Goal: Task Accomplishment & Management: Use online tool/utility

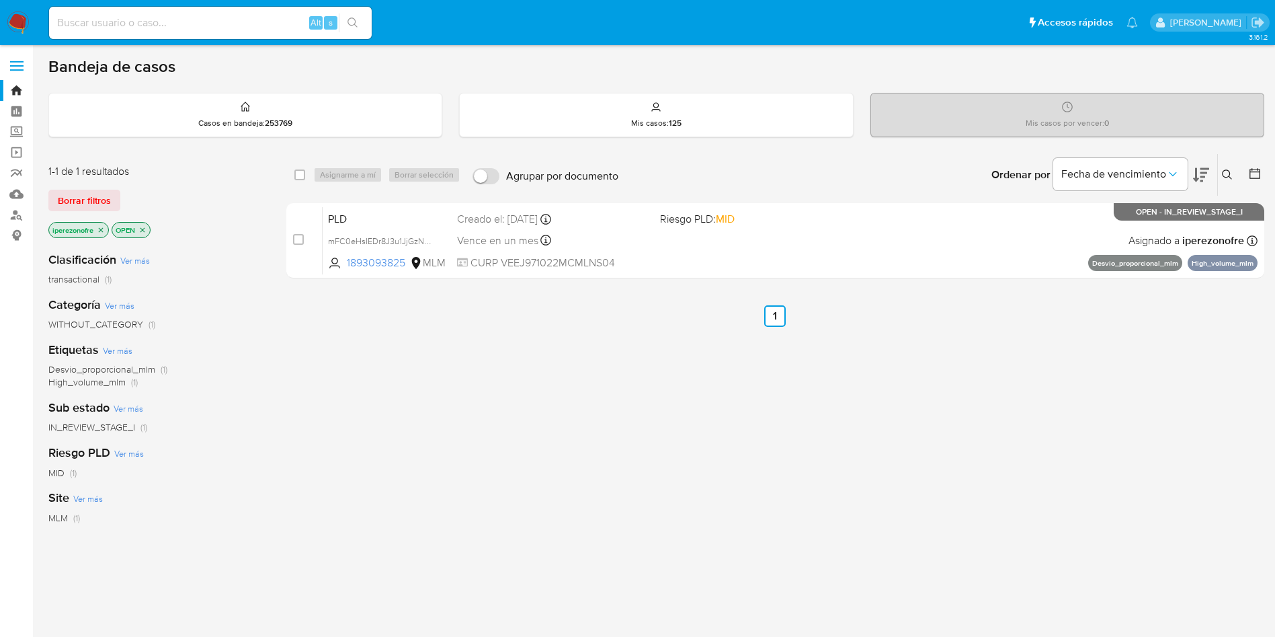
click at [1227, 169] on icon at bounding box center [1227, 174] width 10 height 10
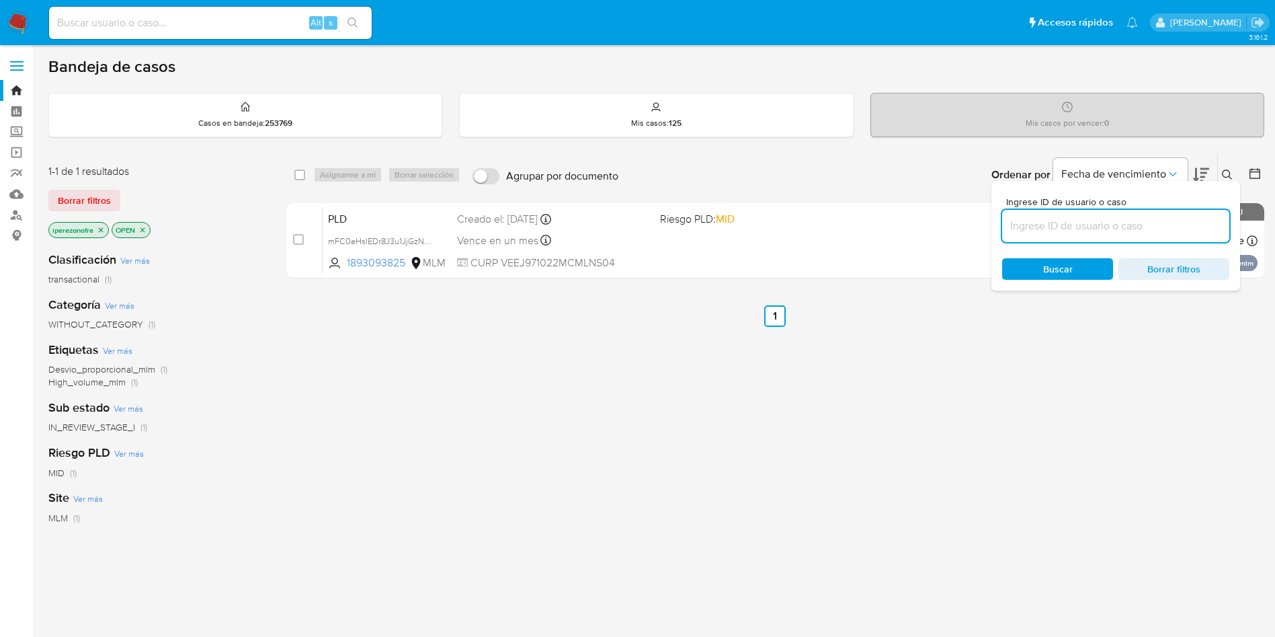
click at [1117, 226] on input at bounding box center [1115, 225] width 227 height 17
type input "Yq4EqUptwzOt8AbaYzCfGpdP"
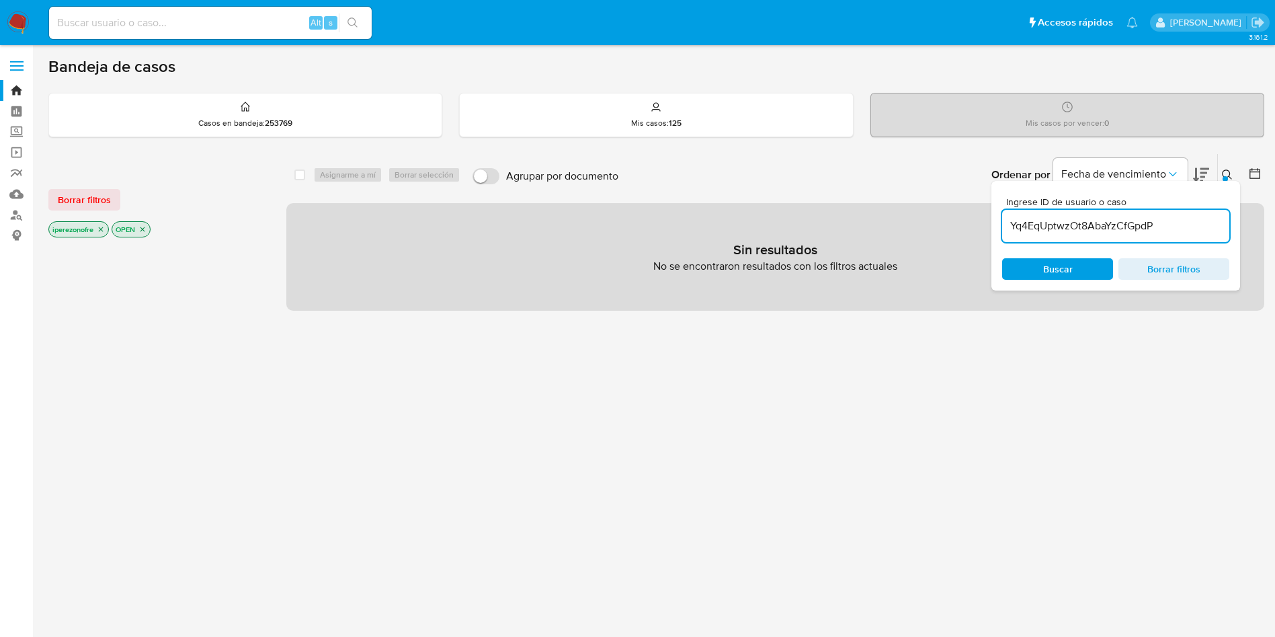
click at [100, 233] on icon "close-filter" at bounding box center [101, 229] width 8 height 8
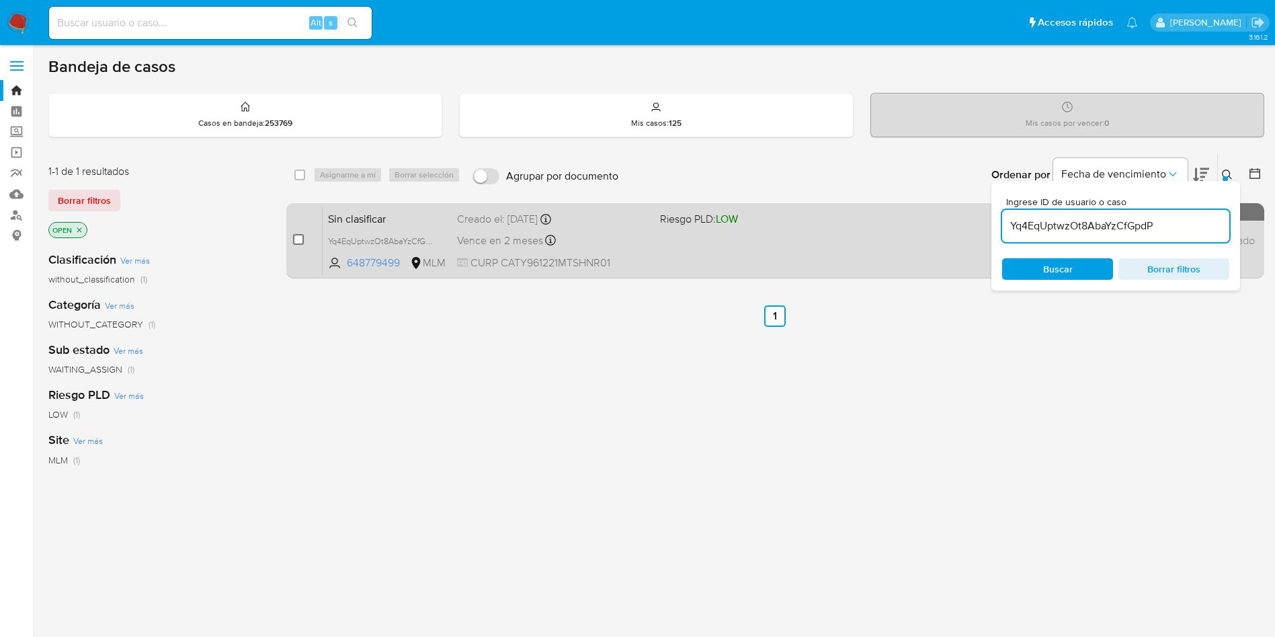
click at [296, 234] on input "checkbox" at bounding box center [298, 239] width 11 height 11
checkbox input "true"
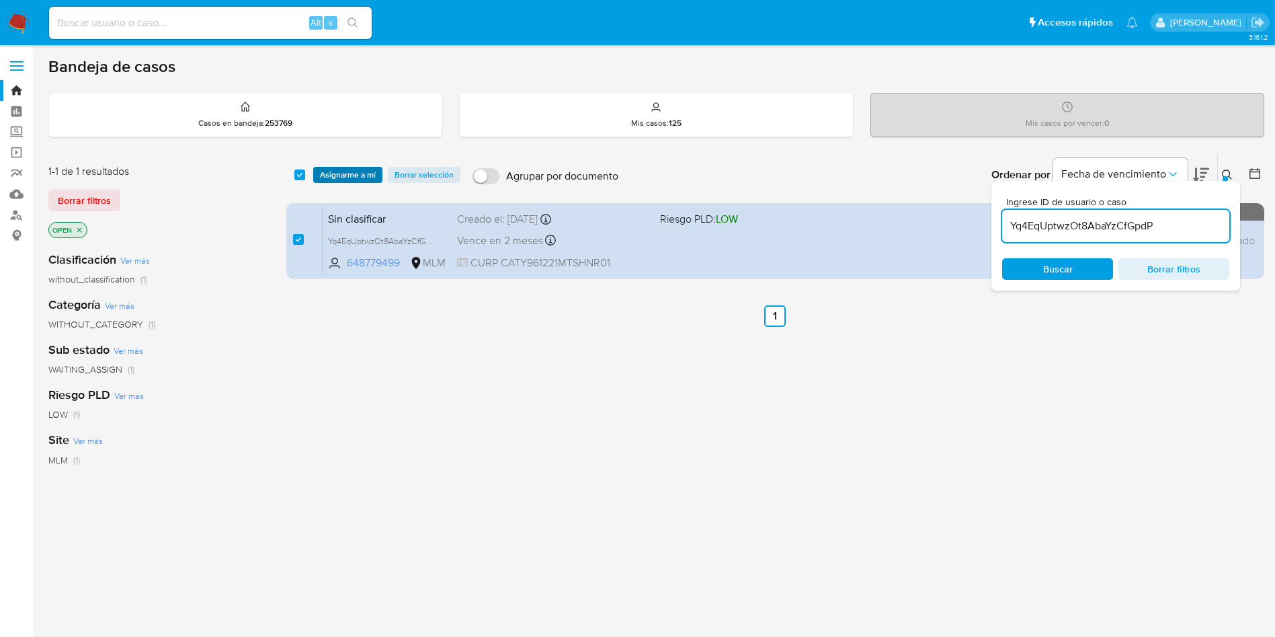
click at [353, 174] on span "Asignarme a mí" at bounding box center [348, 174] width 56 height 13
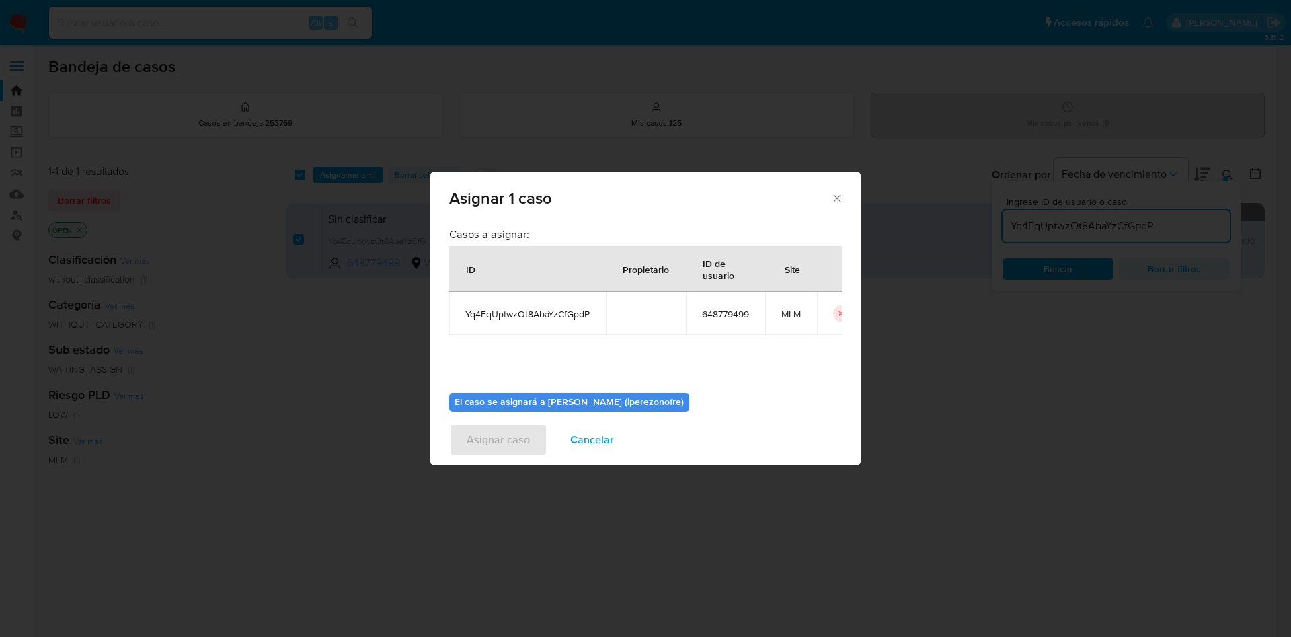
scroll to position [70, 0]
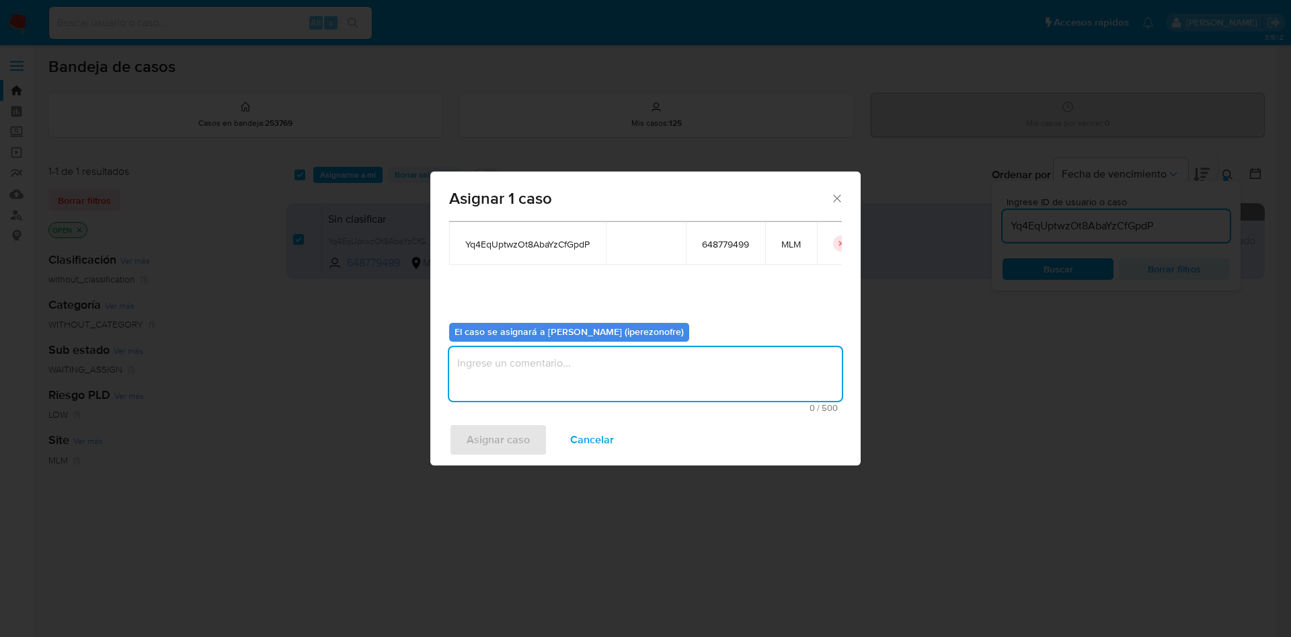
click at [613, 366] on textarea "assign-modal" at bounding box center [645, 374] width 393 height 54
type textarea "IPO"
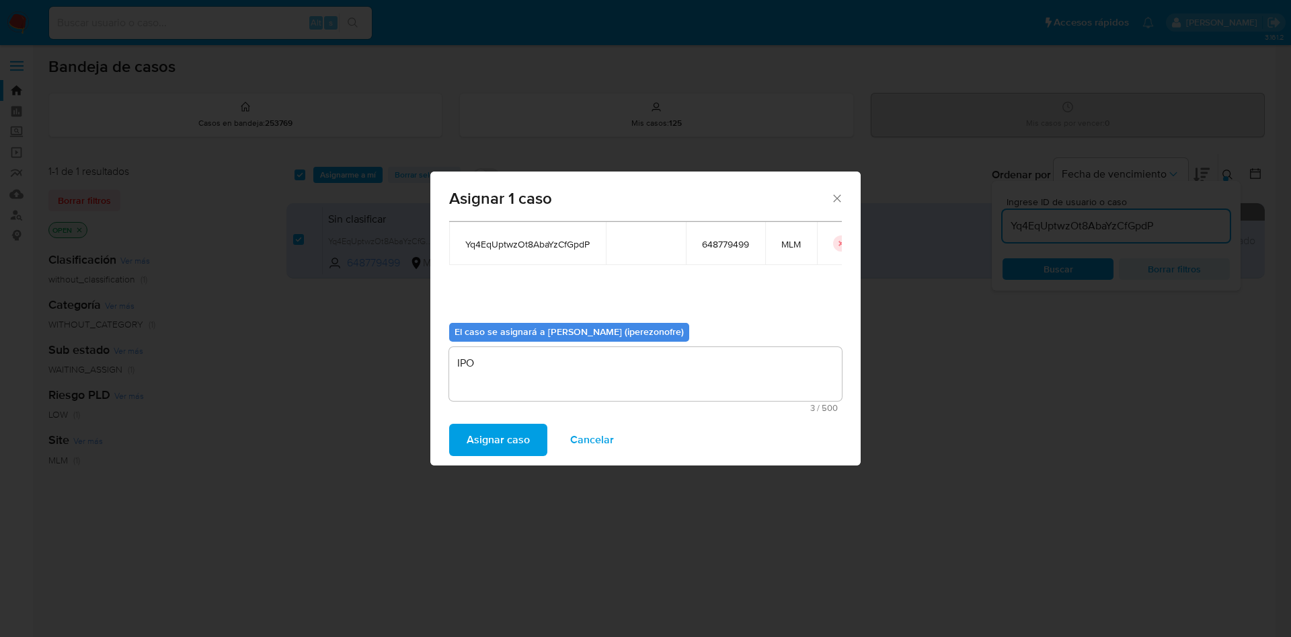
click at [485, 429] on span "Asignar caso" at bounding box center [498, 440] width 63 height 30
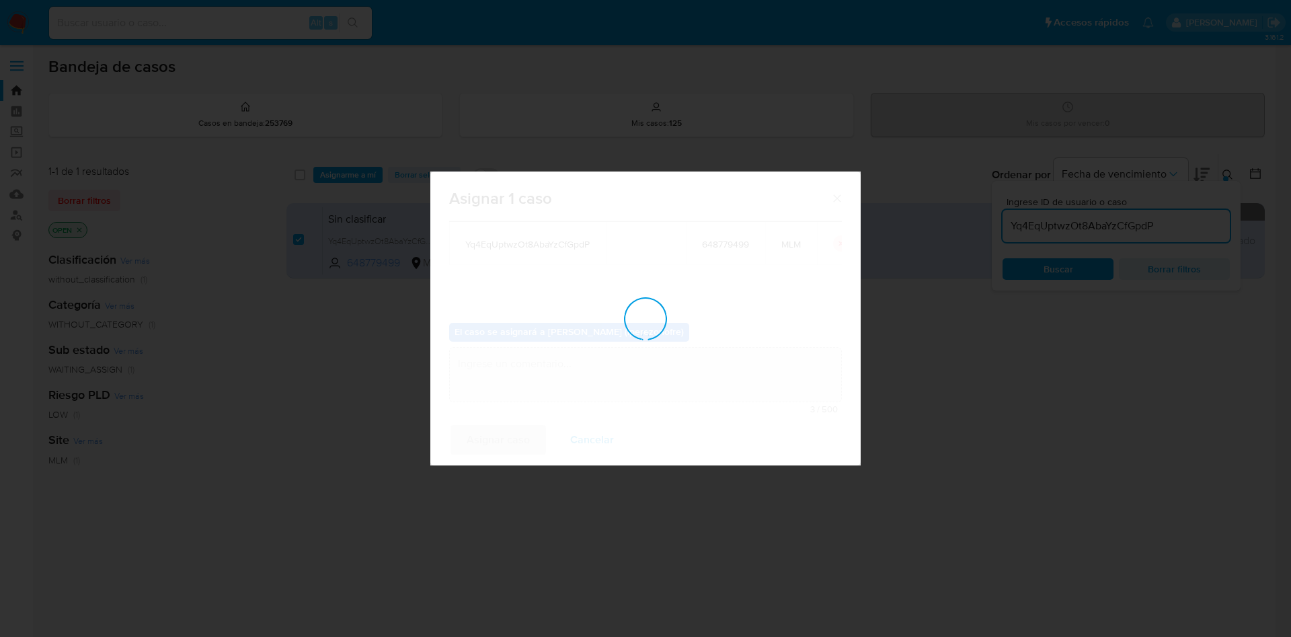
checkbox input "false"
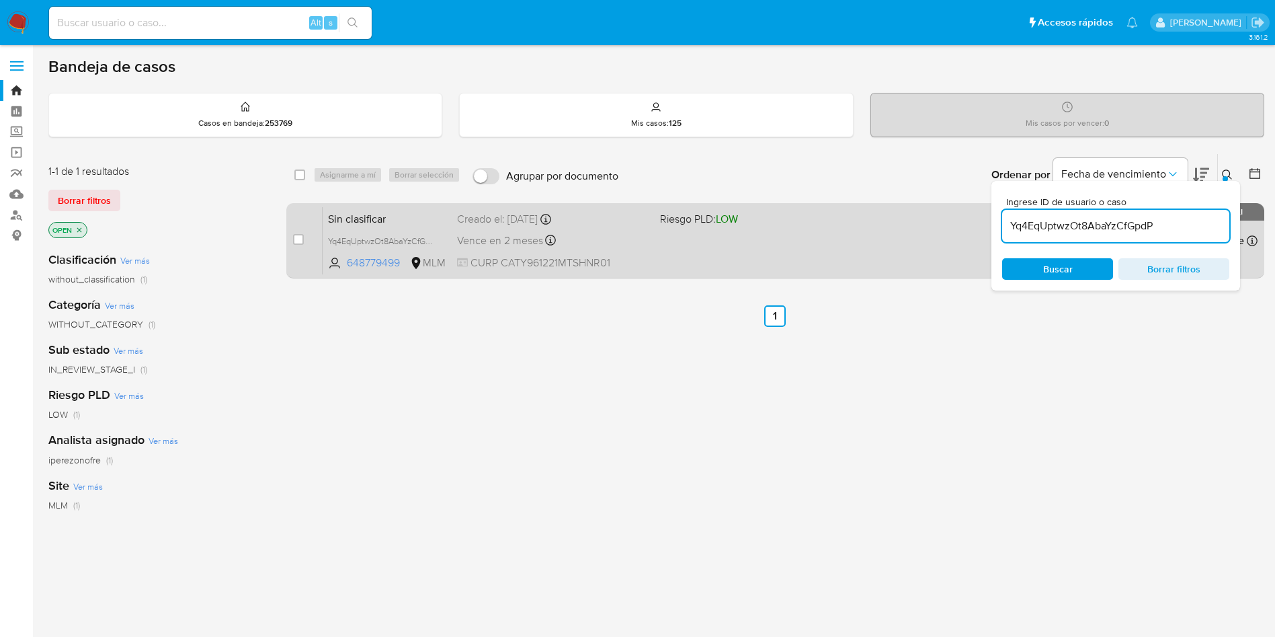
click at [633, 262] on span "CURP CATY961221MTSHNR01" at bounding box center [553, 262] width 192 height 15
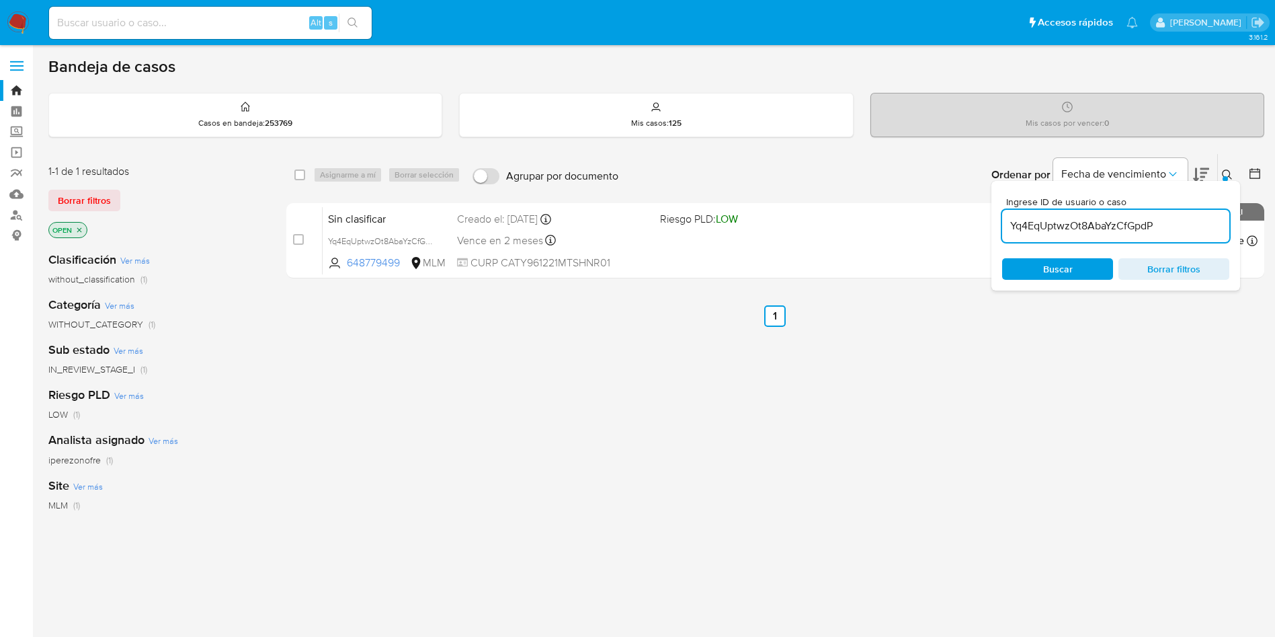
click at [1053, 225] on input "Yq4EqUptwzOt8AbaYzCfGpdP" at bounding box center [1115, 225] width 227 height 17
paste input "jxxtDb8Cn4PGuybBY6M8OvLW"
type input "jxxtDb8Cn4PGuybBY6M8OvLW"
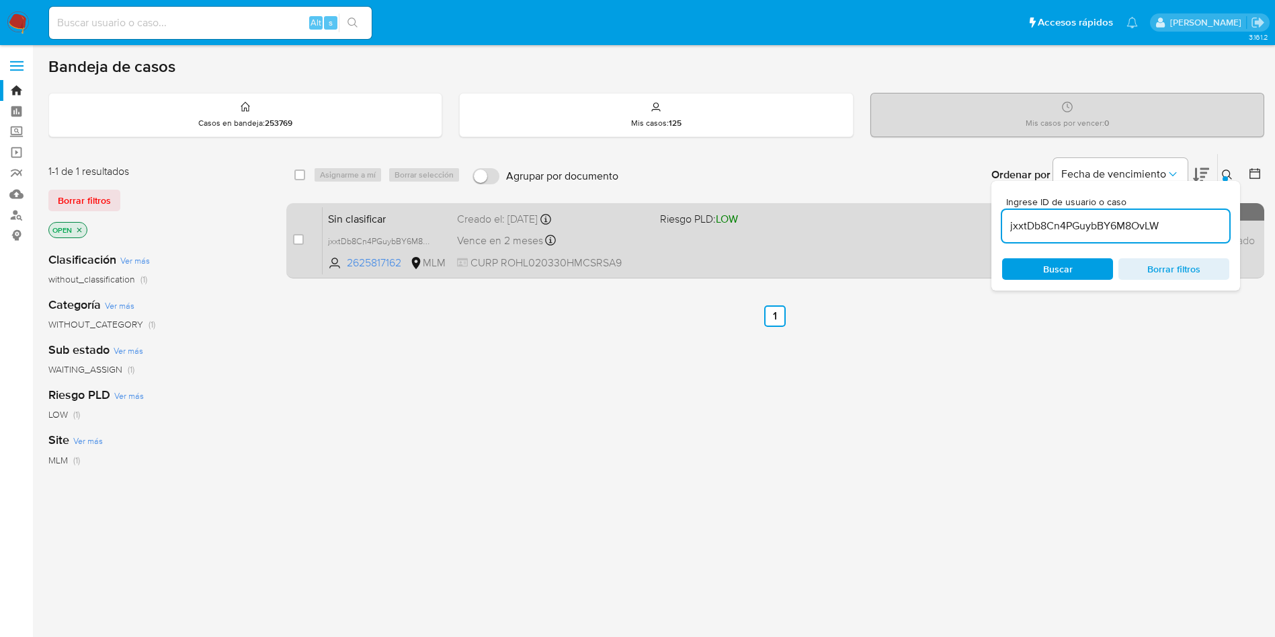
click at [294, 245] on div "case-item-checkbox" at bounding box center [298, 239] width 11 height 13
click at [297, 239] on input "checkbox" at bounding box center [298, 239] width 11 height 11
checkbox input "true"
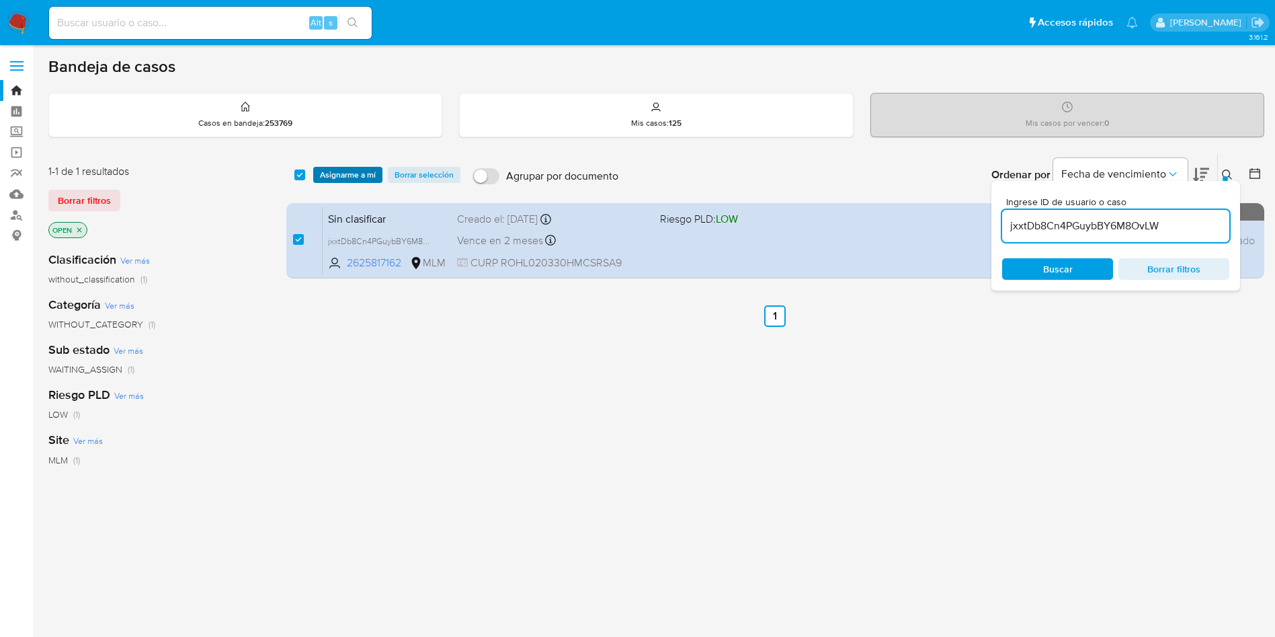
click at [344, 173] on span "Asignarme a mí" at bounding box center [348, 174] width 56 height 13
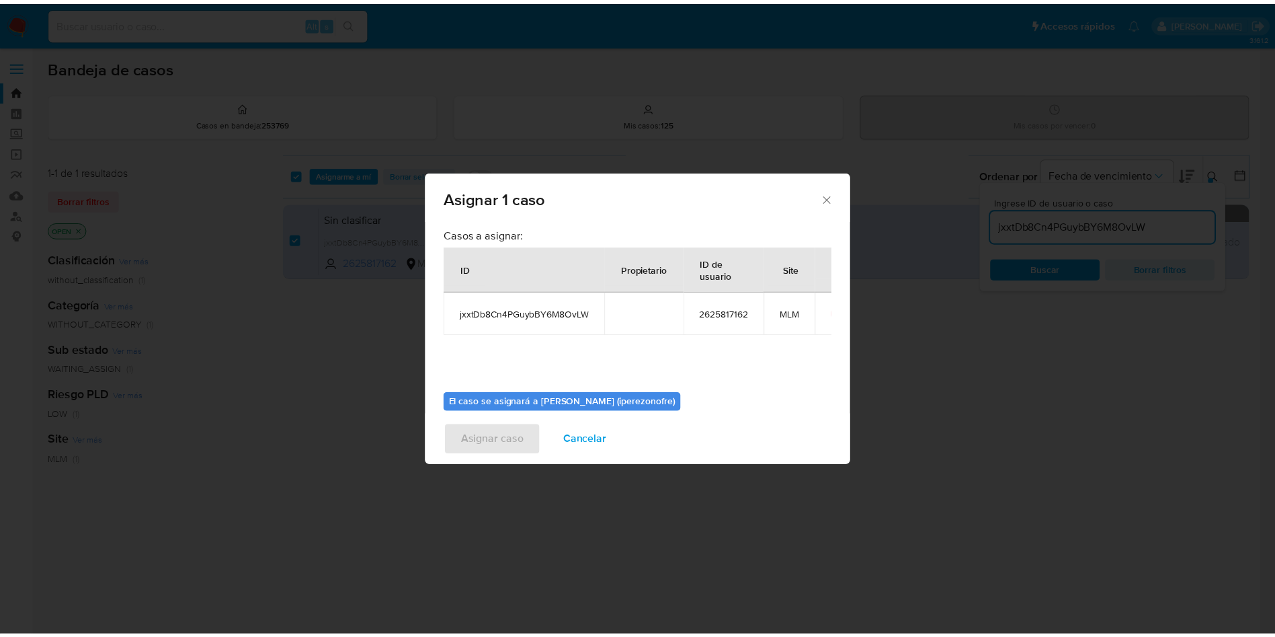
scroll to position [70, 0]
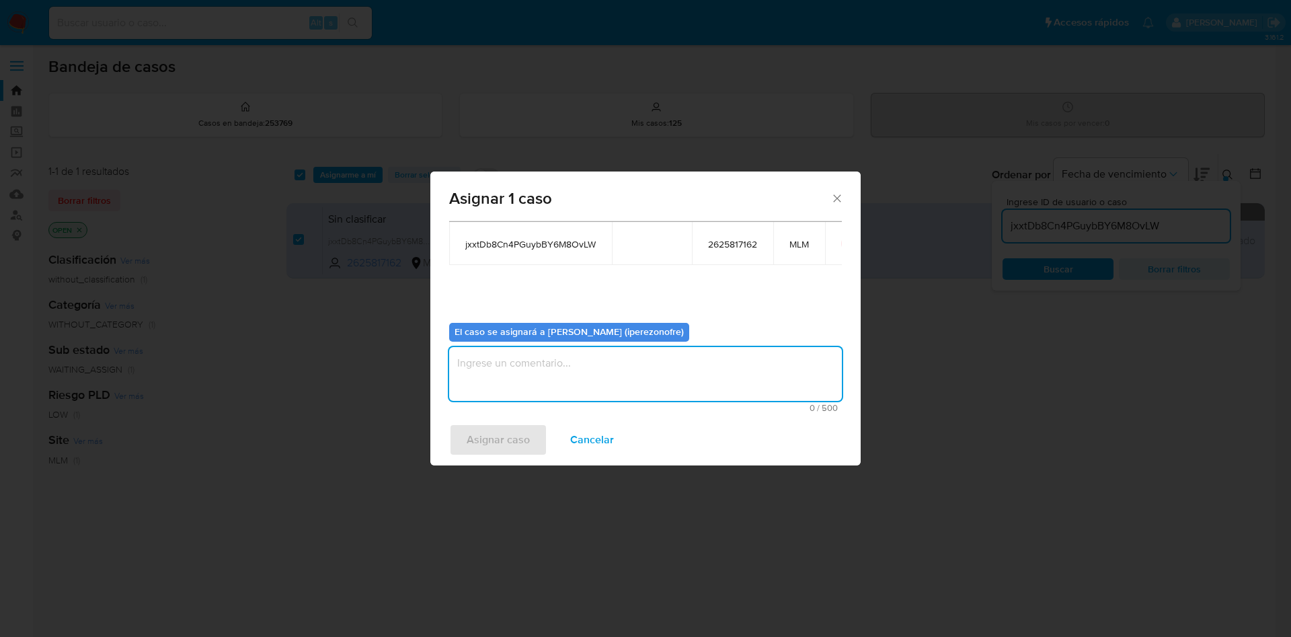
click at [638, 374] on textarea "assign-modal" at bounding box center [645, 374] width 393 height 54
type textarea "IPO"
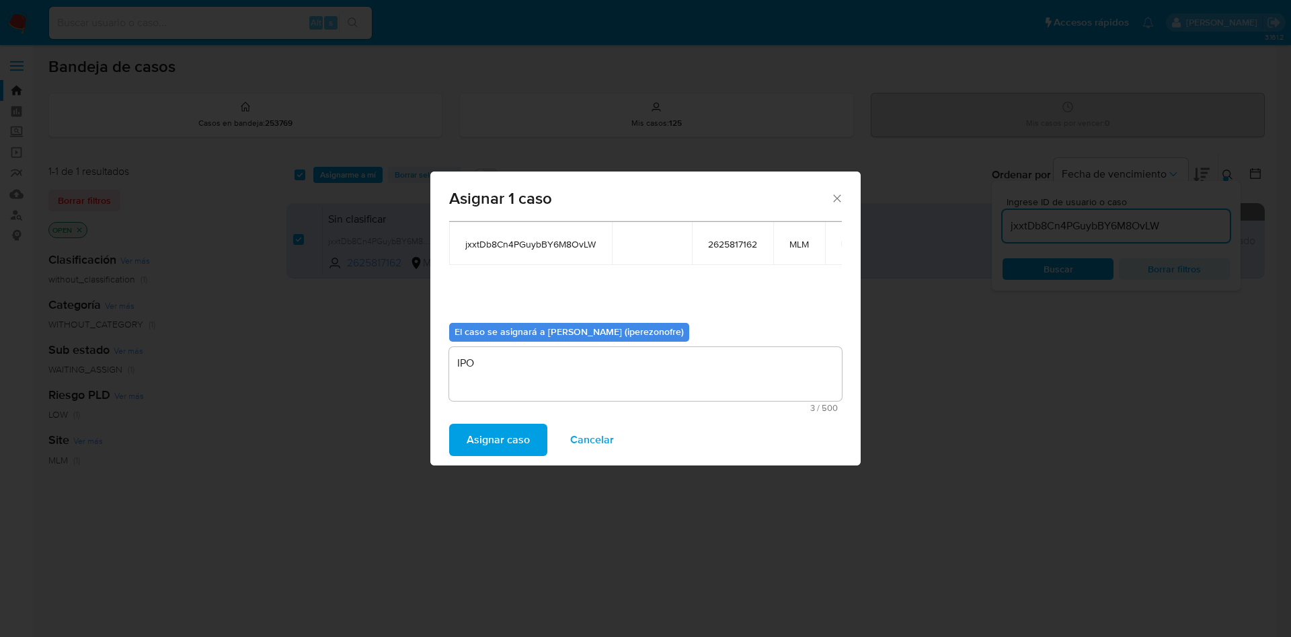
click at [501, 440] on span "Asignar caso" at bounding box center [498, 440] width 63 height 30
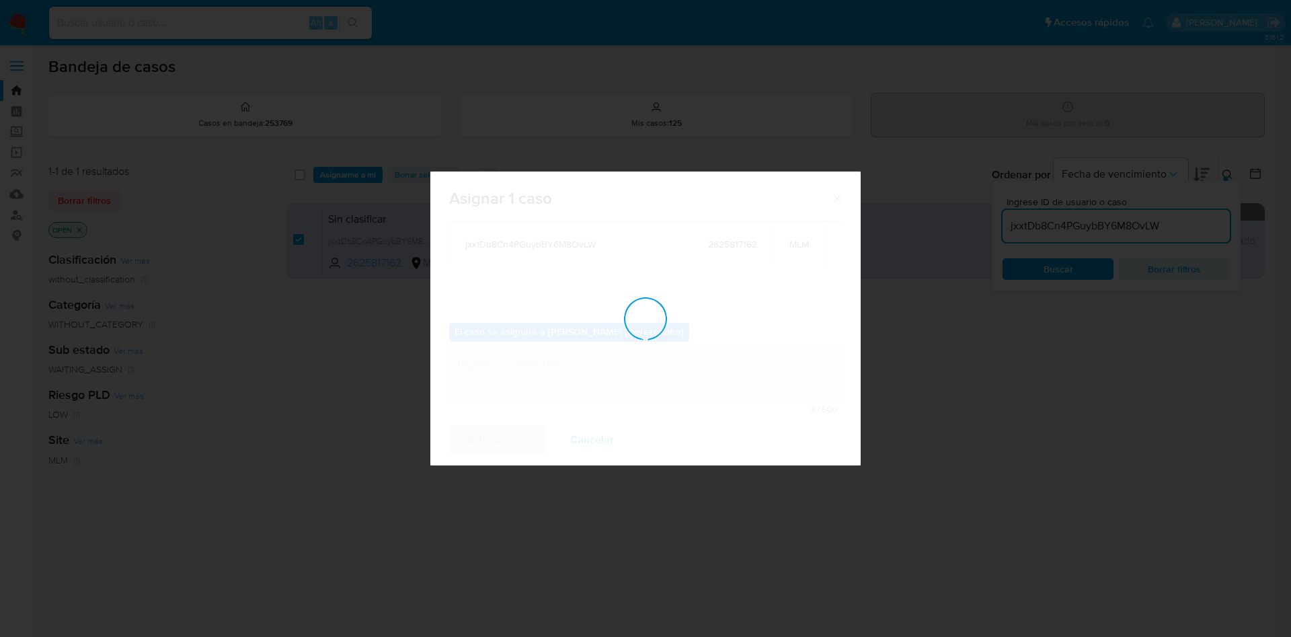
checkbox input "false"
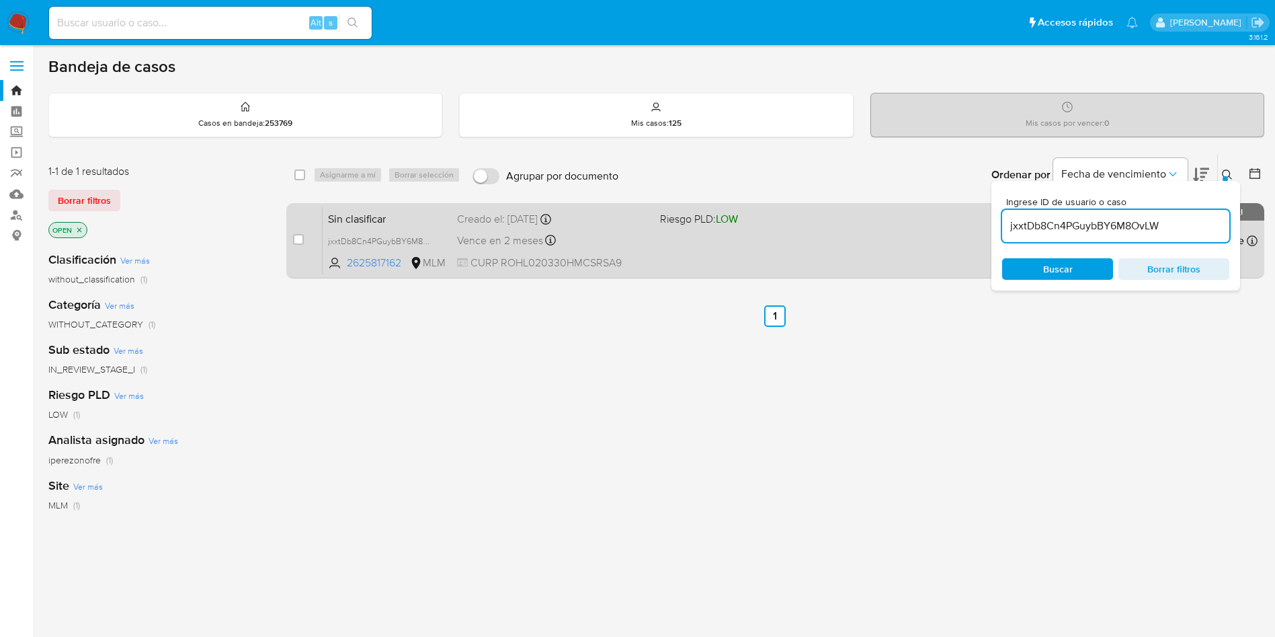
click at [619, 251] on div "Sin clasificar jxxtDb8Cn4PGuybBY6M8OvLW 2625817162 MLM Riesgo PLD: LOW Creado e…" at bounding box center [790, 240] width 935 height 68
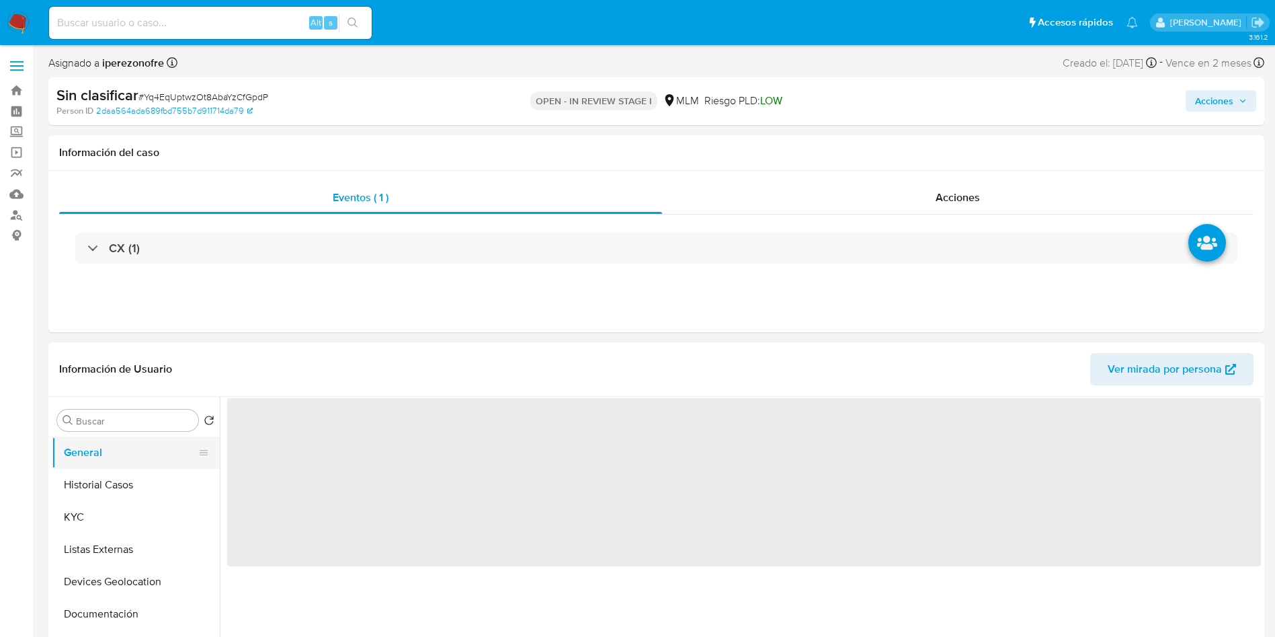
select select "10"
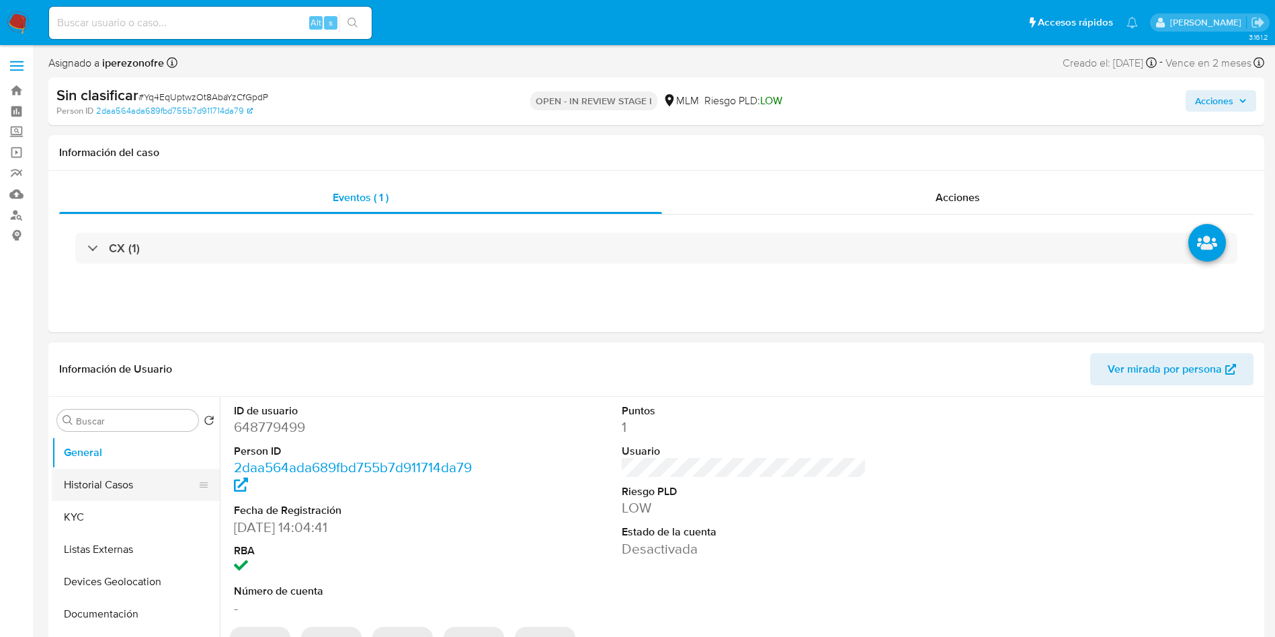
click at [88, 477] on button "Historial Casos" at bounding box center [130, 485] width 157 height 32
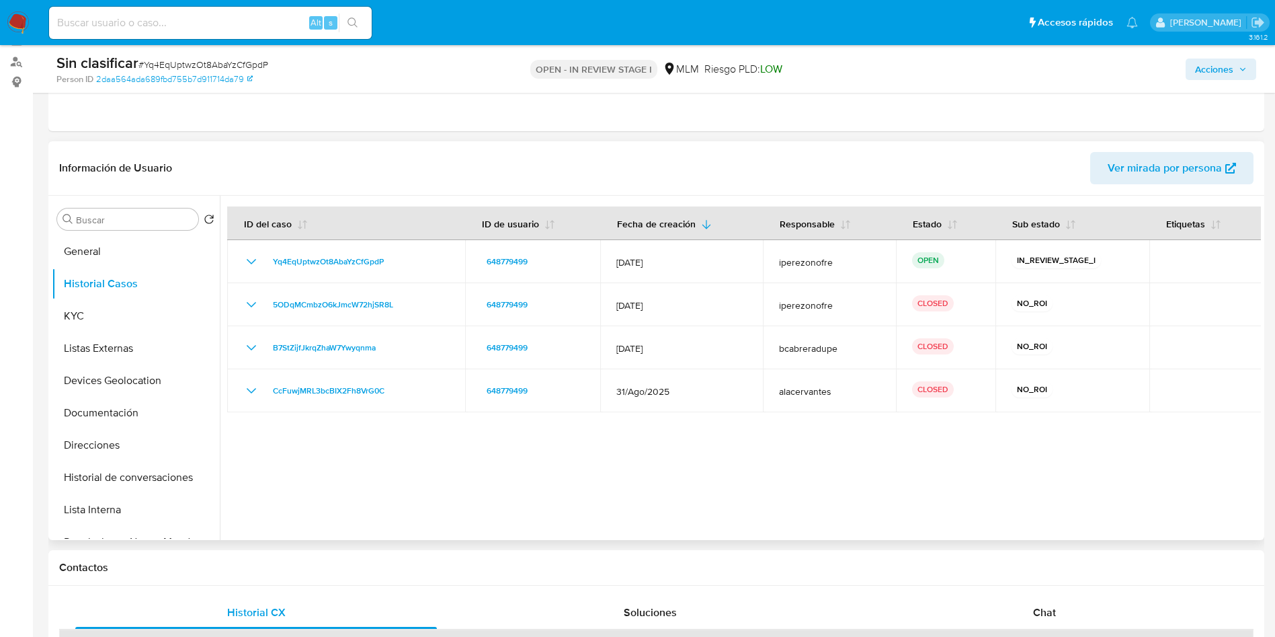
scroll to position [155, 0]
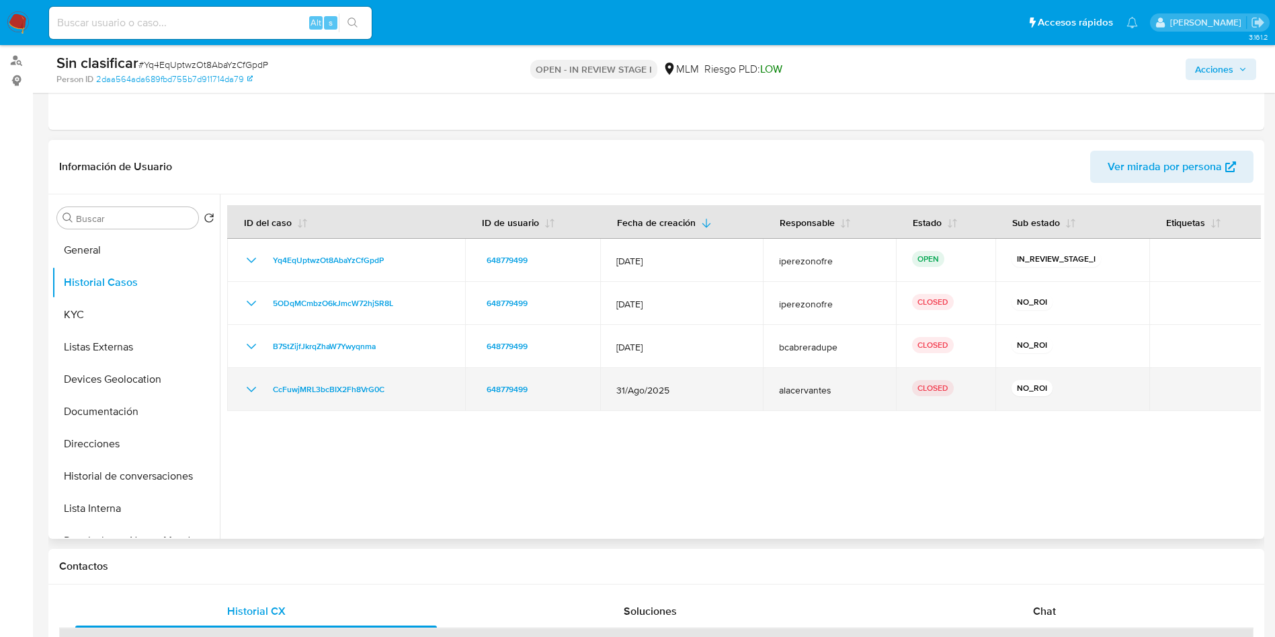
click at [250, 384] on icon "Mostrar/Ocultar" at bounding box center [251, 389] width 16 height 16
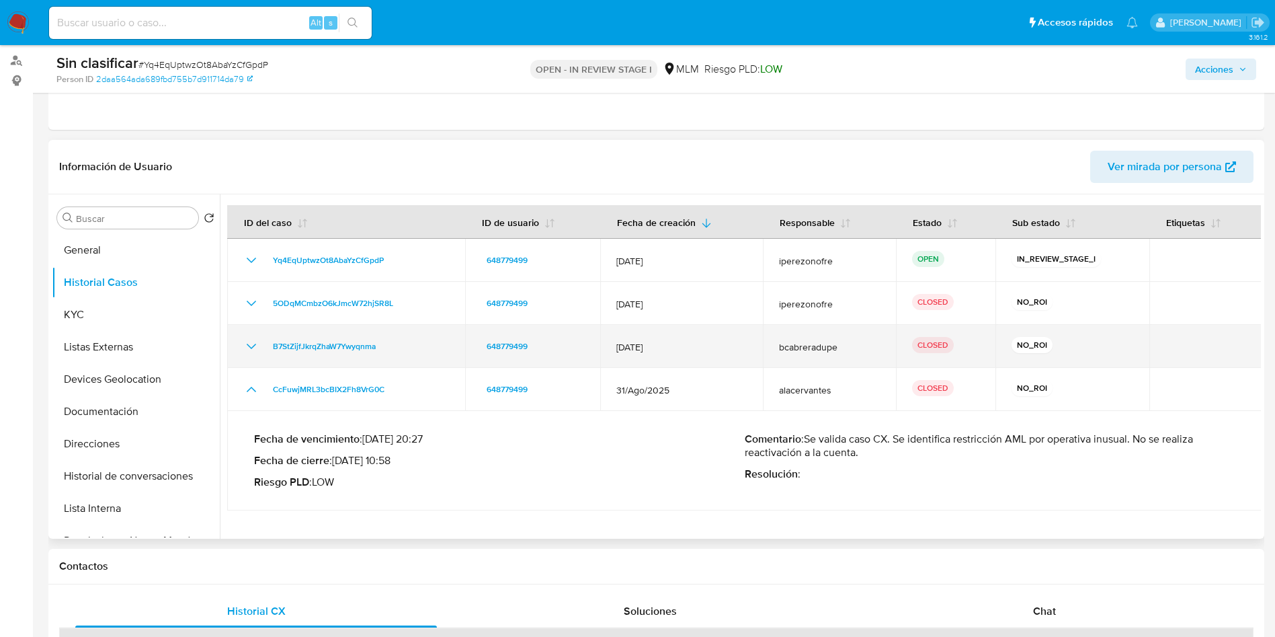
click at [247, 340] on icon "Mostrar/Ocultar" at bounding box center [251, 346] width 16 height 16
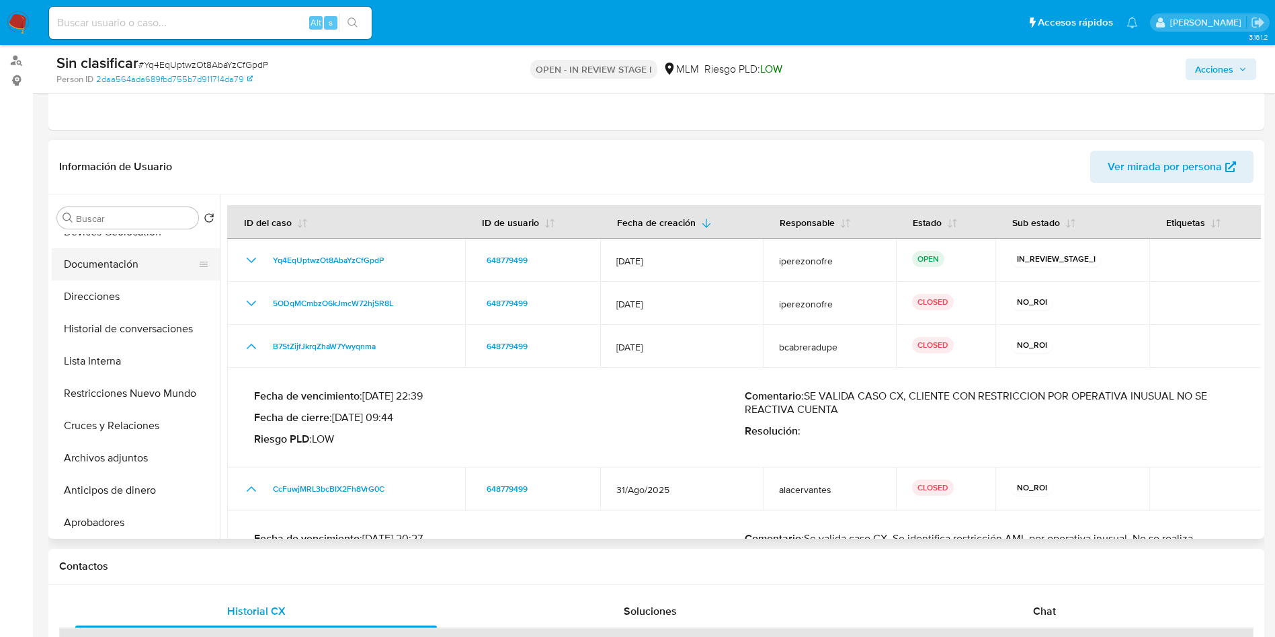
scroll to position [149, 0]
click at [117, 404] on button "Restricciones Nuevo Mundo" at bounding box center [136, 391] width 168 height 32
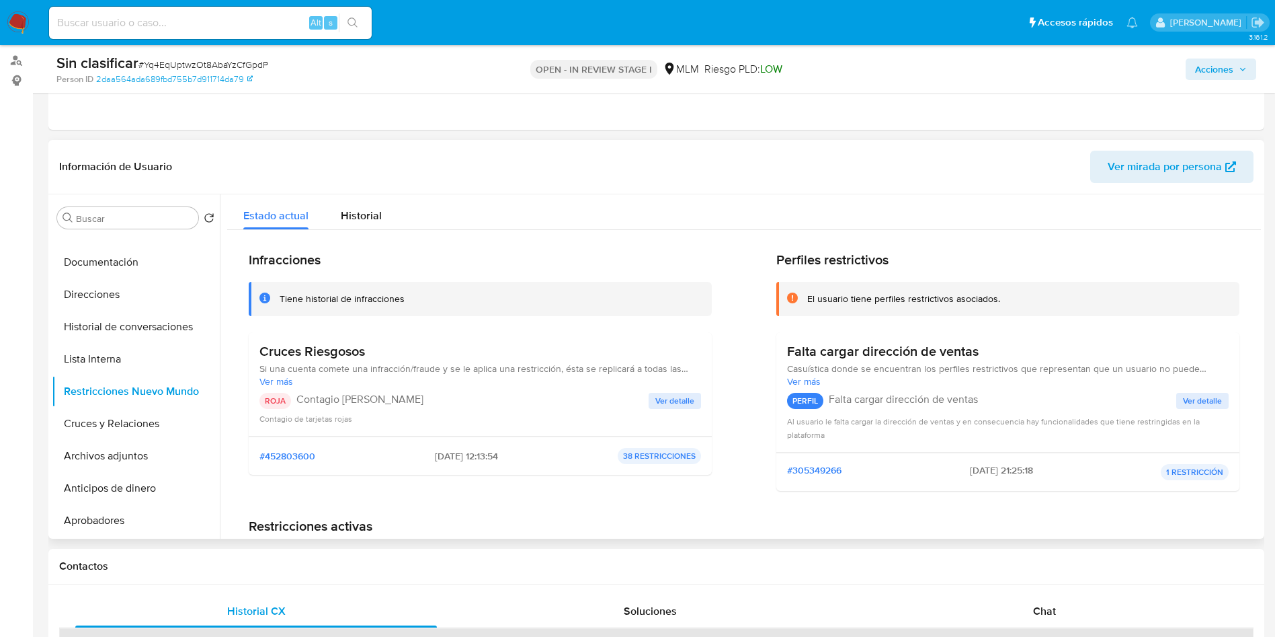
click at [677, 395] on span "Ver detalle" at bounding box center [674, 400] width 39 height 13
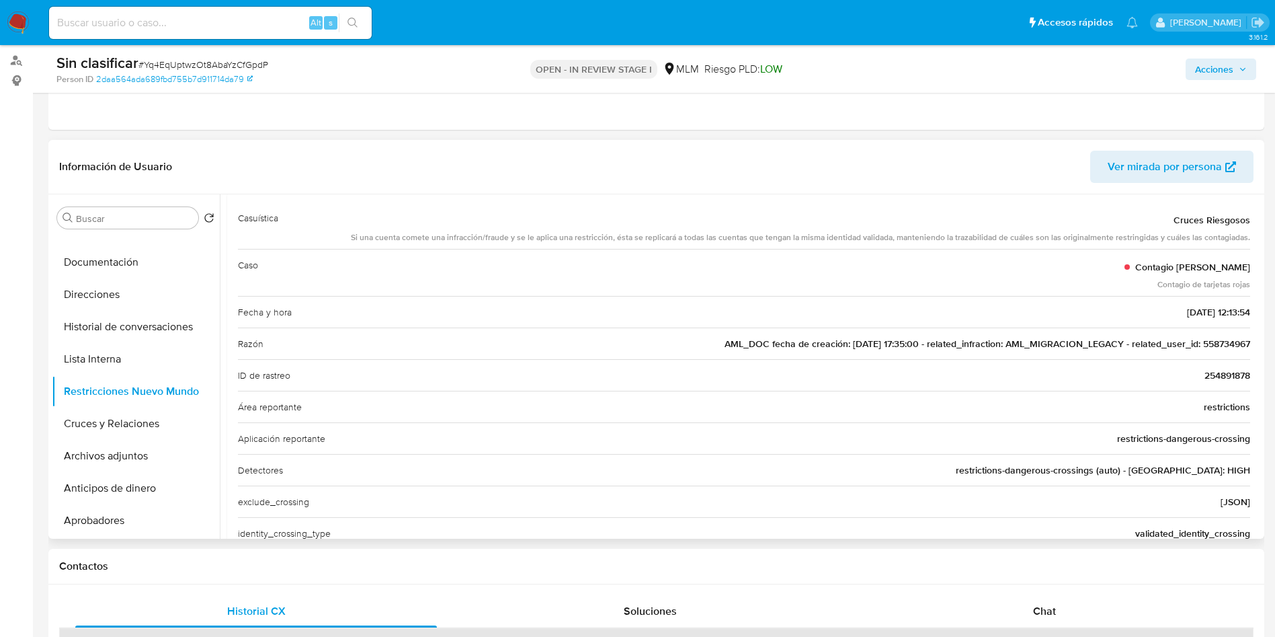
scroll to position [72, 0]
click at [1213, 348] on span "AML_DOC fecha de creación: 17/09/2020 17:35:00 - related_infraction: AML_MIGRAC…" at bounding box center [988, 341] width 526 height 13
click at [1228, 73] on span "Acciones" at bounding box center [1214, 69] width 38 height 22
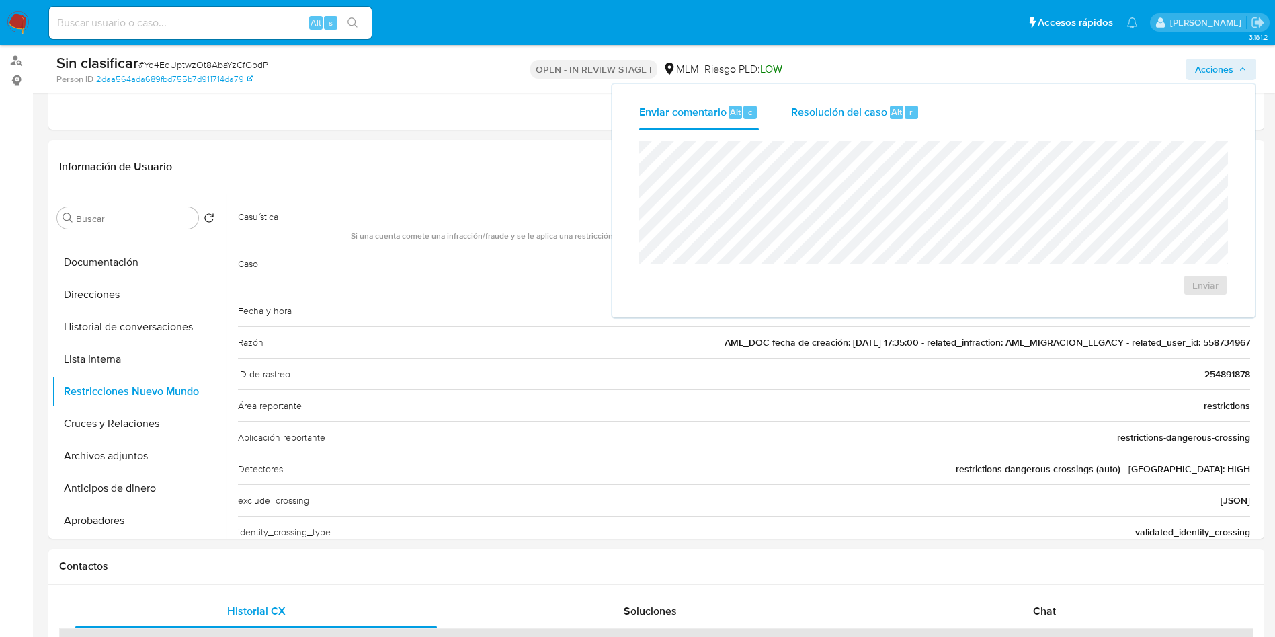
click at [813, 110] on span "Resolución del caso" at bounding box center [839, 111] width 96 height 15
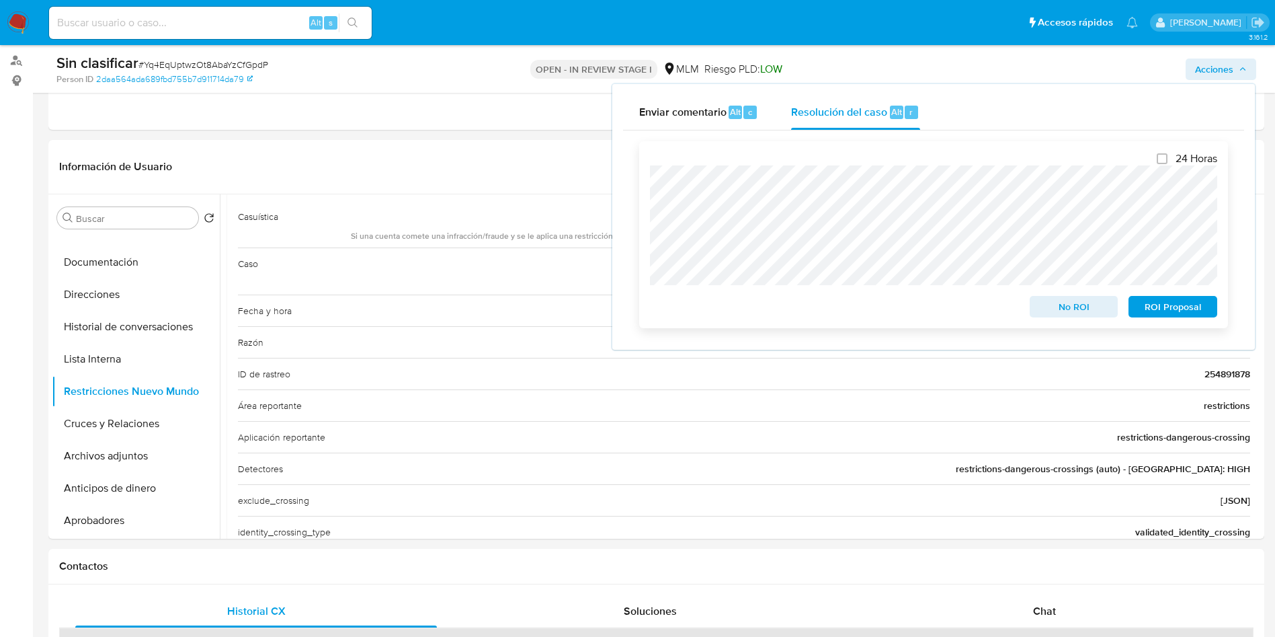
click at [1070, 312] on span "No ROI" at bounding box center [1074, 306] width 70 height 19
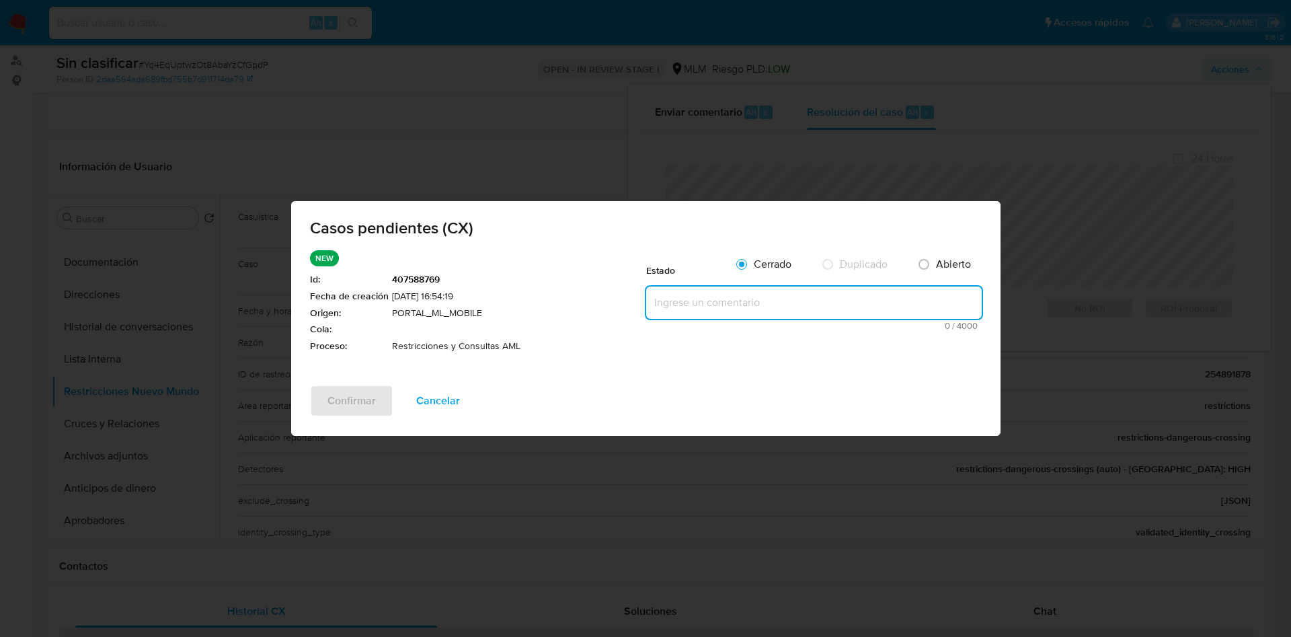
click at [795, 303] on textarea at bounding box center [813, 302] width 335 height 32
paste textarea "Se realiza validación de caso generado por CX en el que se identifica restricci…"
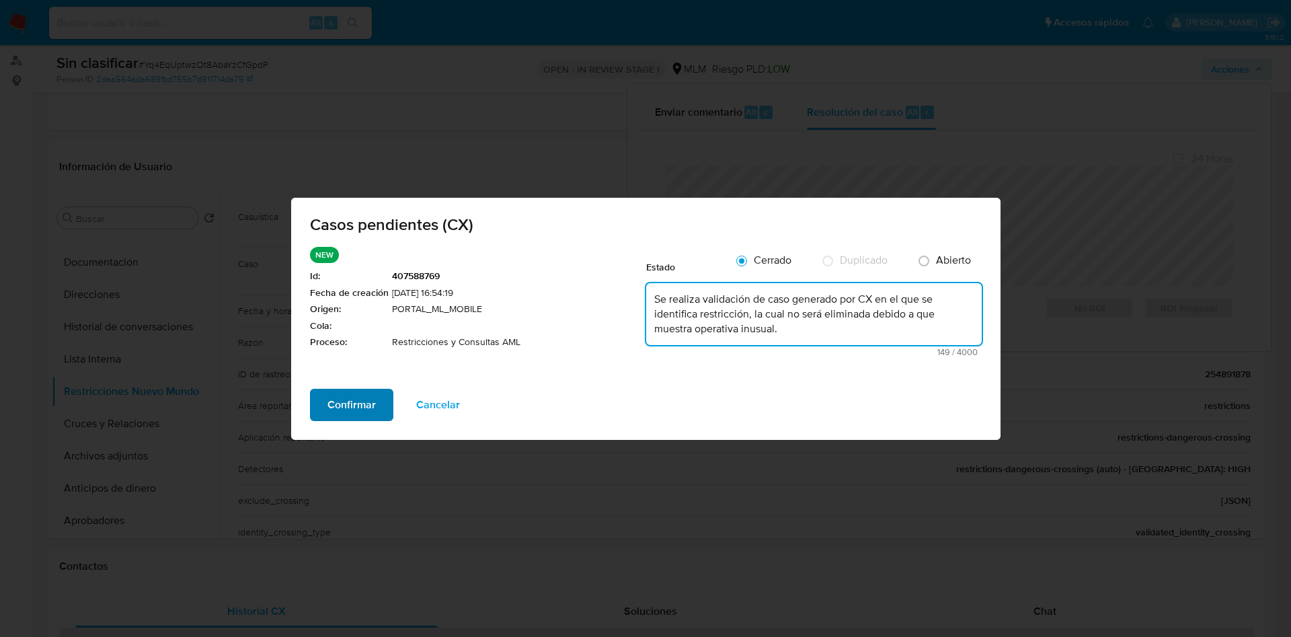
type textarea "Se realiza validación de caso generado por CX en el que se identifica restricci…"
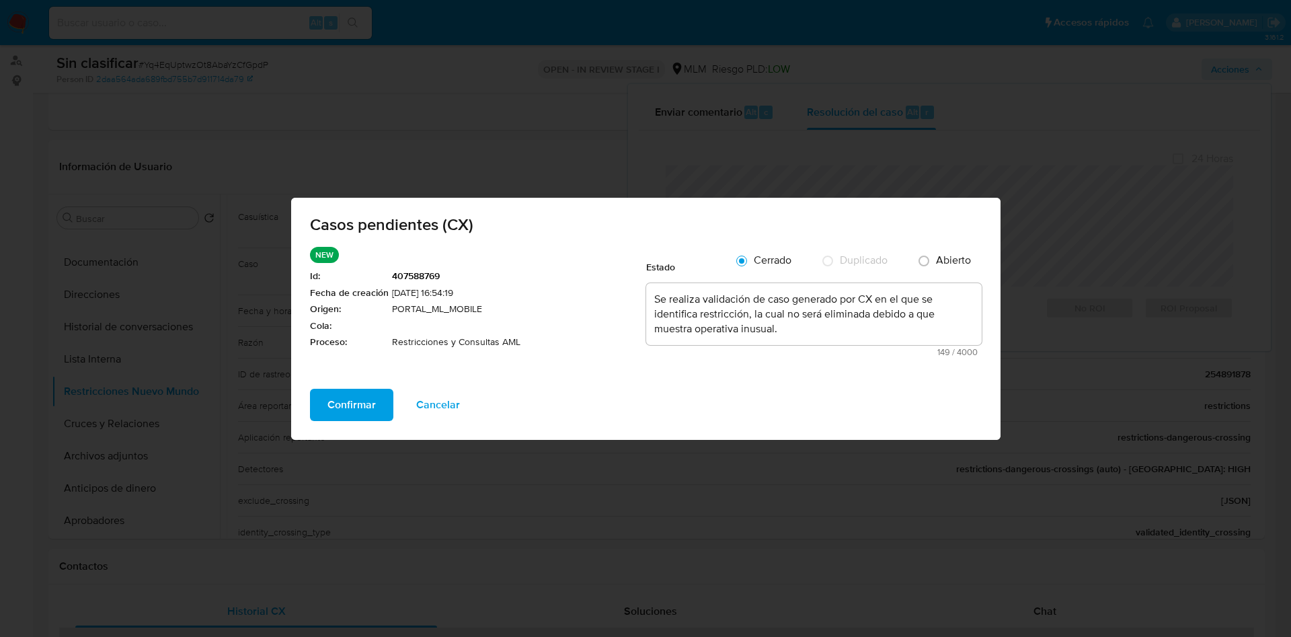
click at [364, 404] on span "Confirmar" at bounding box center [351, 405] width 48 height 30
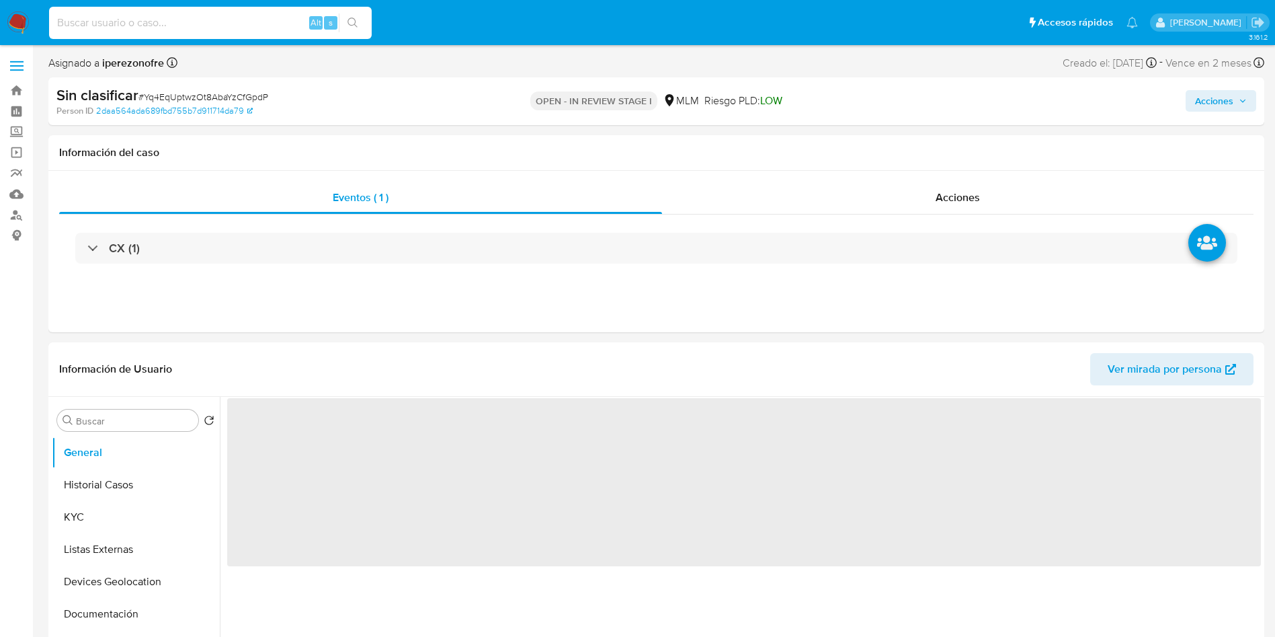
click at [233, 24] on input at bounding box center [210, 22] width 323 height 17
paste input "558734967"
type input "558734967"
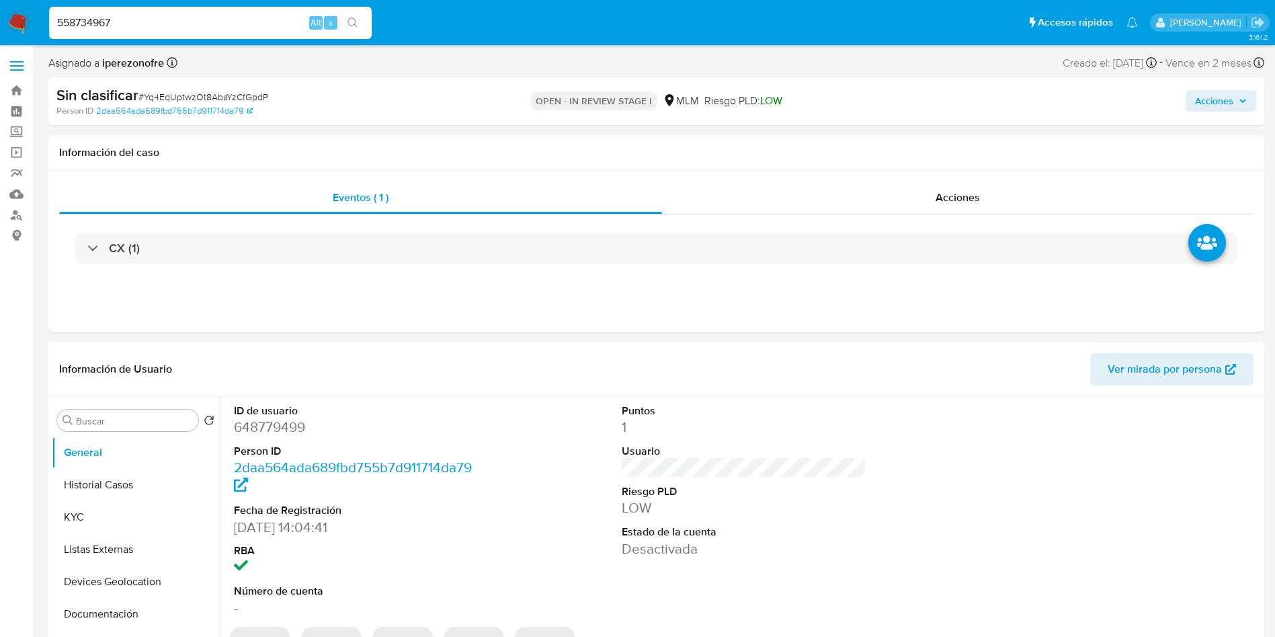
select select "10"
type input "558734967"
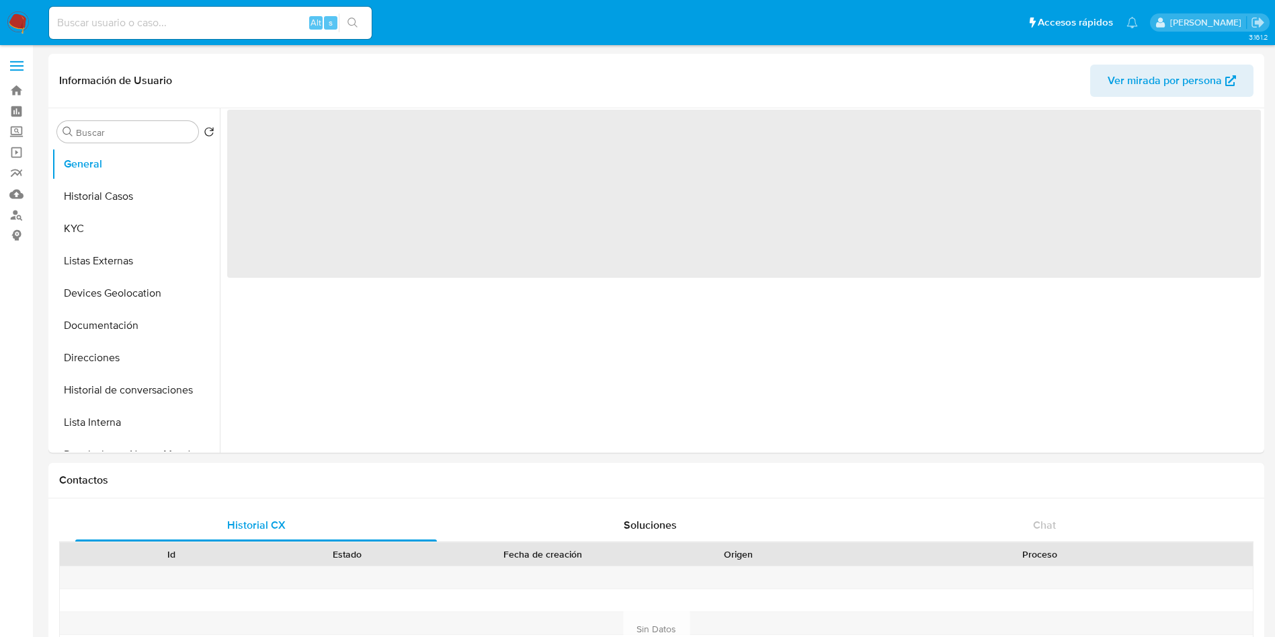
select select "10"
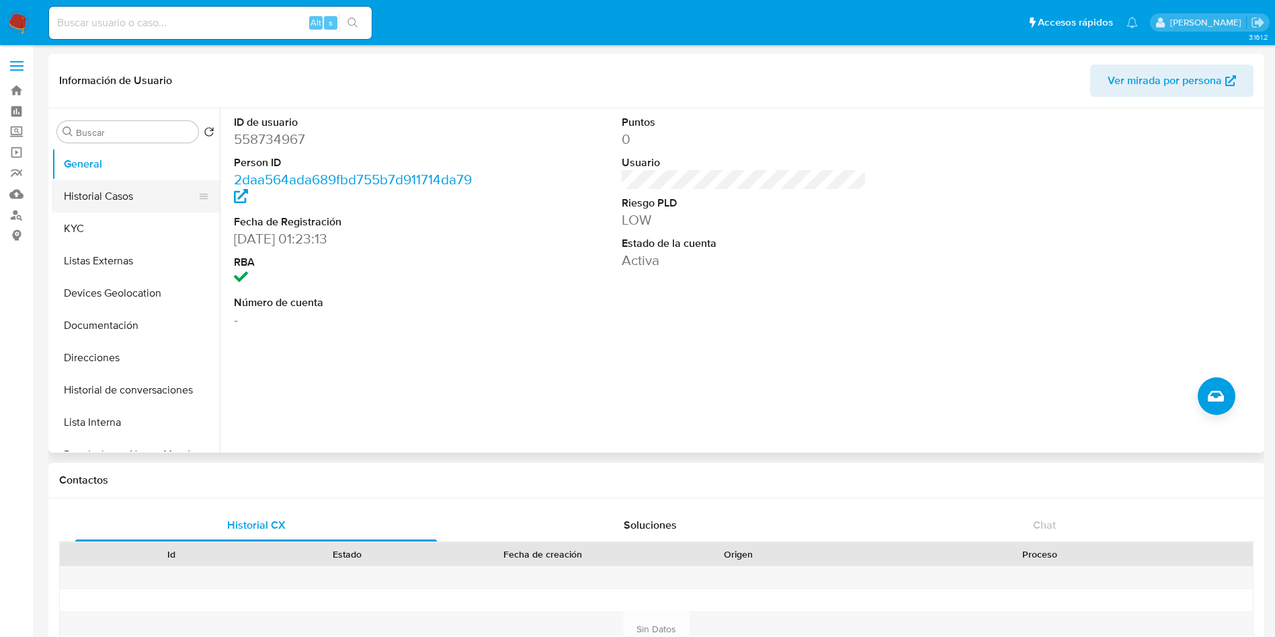
click at [104, 192] on button "Historial Casos" at bounding box center [130, 196] width 157 height 32
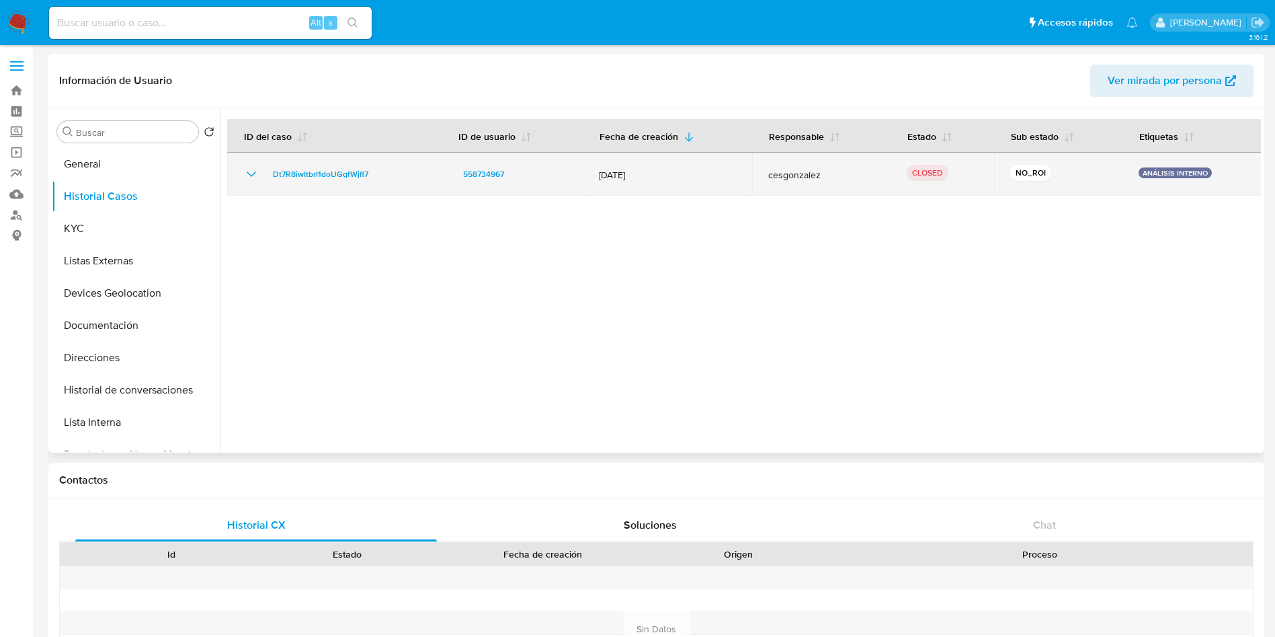
click at [244, 171] on icon "Mostrar/Ocultar" at bounding box center [251, 174] width 16 height 16
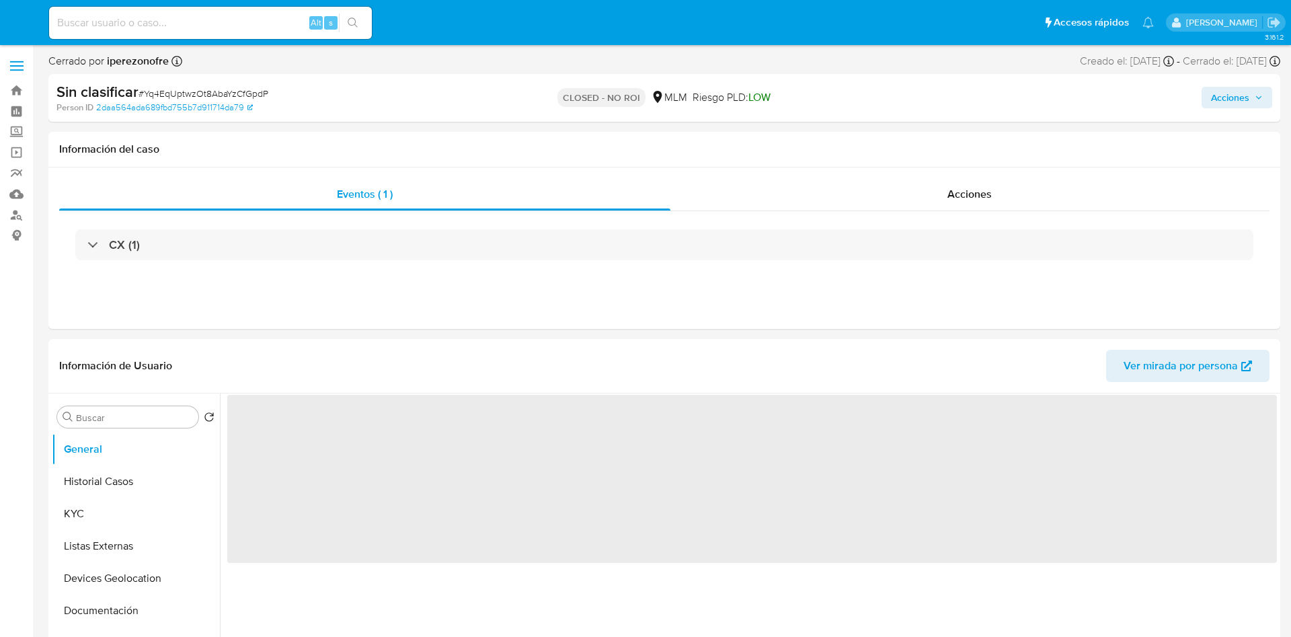
select select "10"
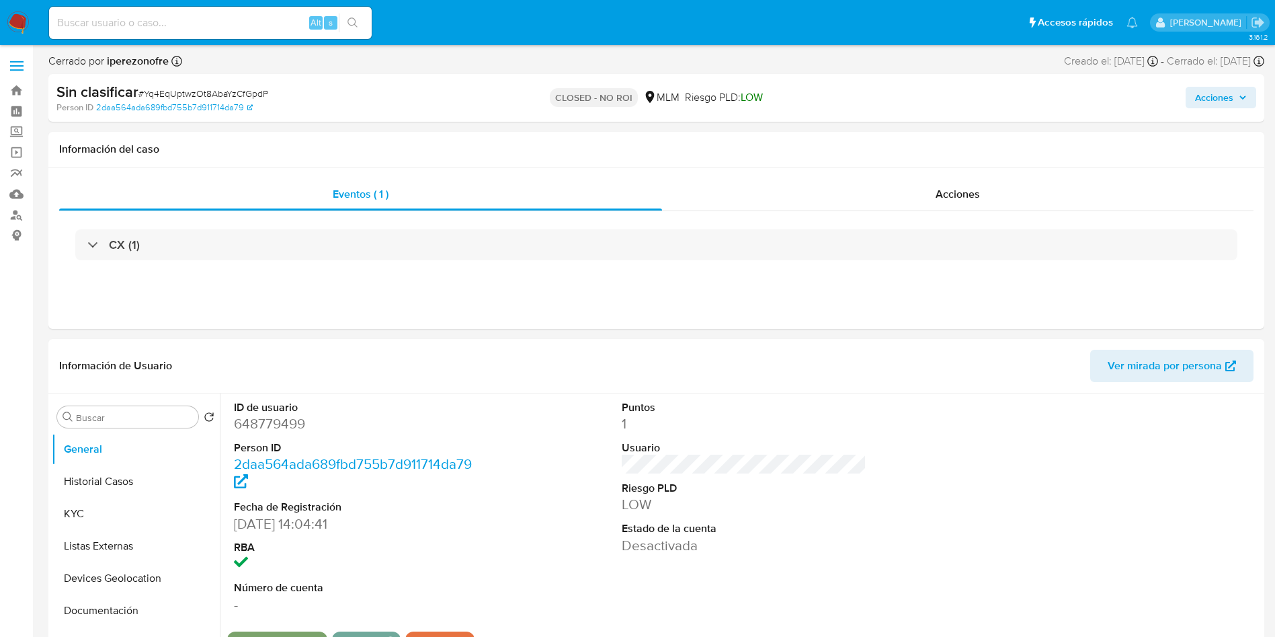
click at [258, 26] on input at bounding box center [210, 22] width 323 height 17
paste input "1047410175"
type input "1047410175"
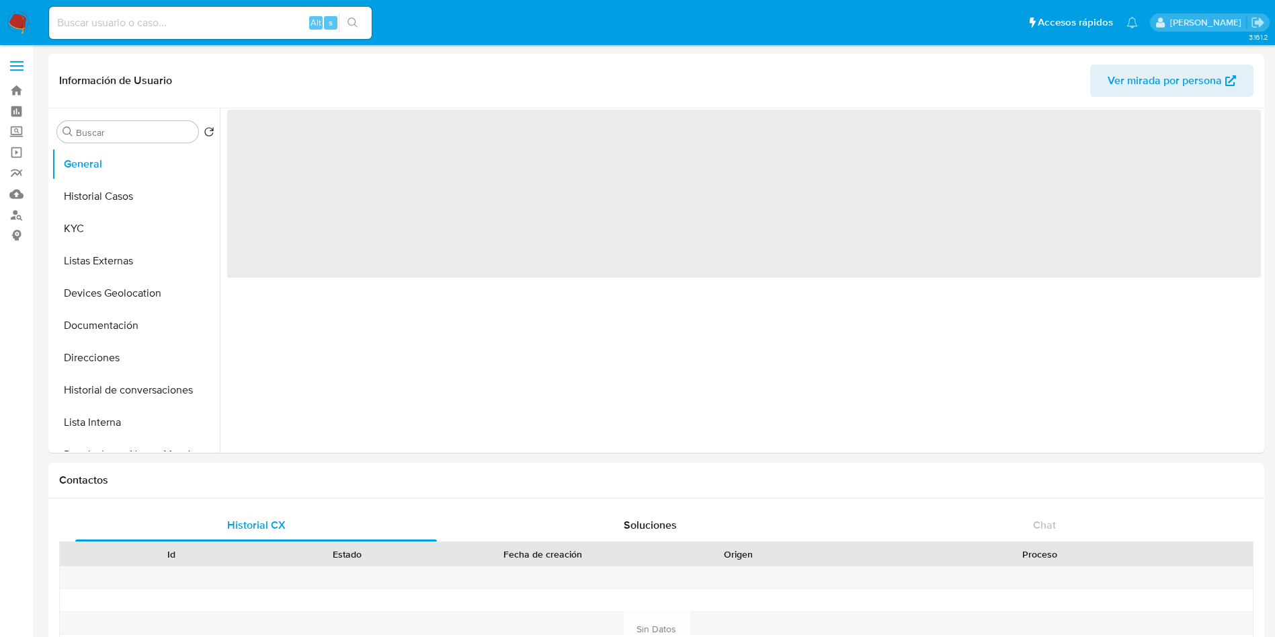
select select "10"
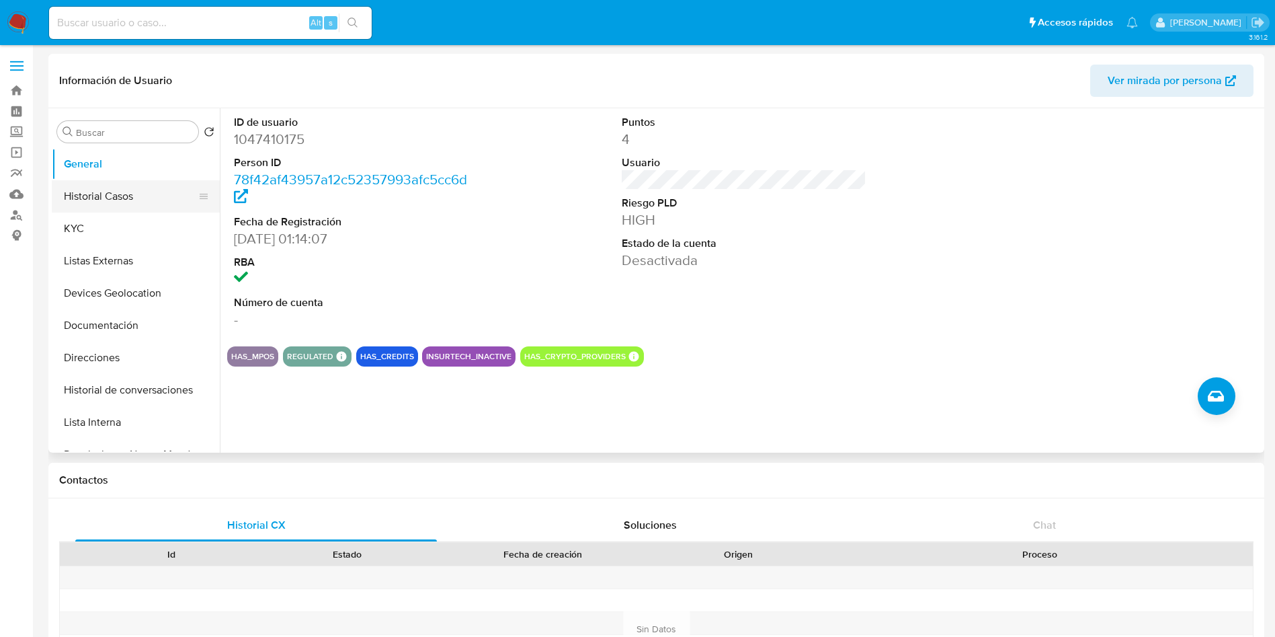
click at [109, 198] on button "Historial Casos" at bounding box center [130, 196] width 157 height 32
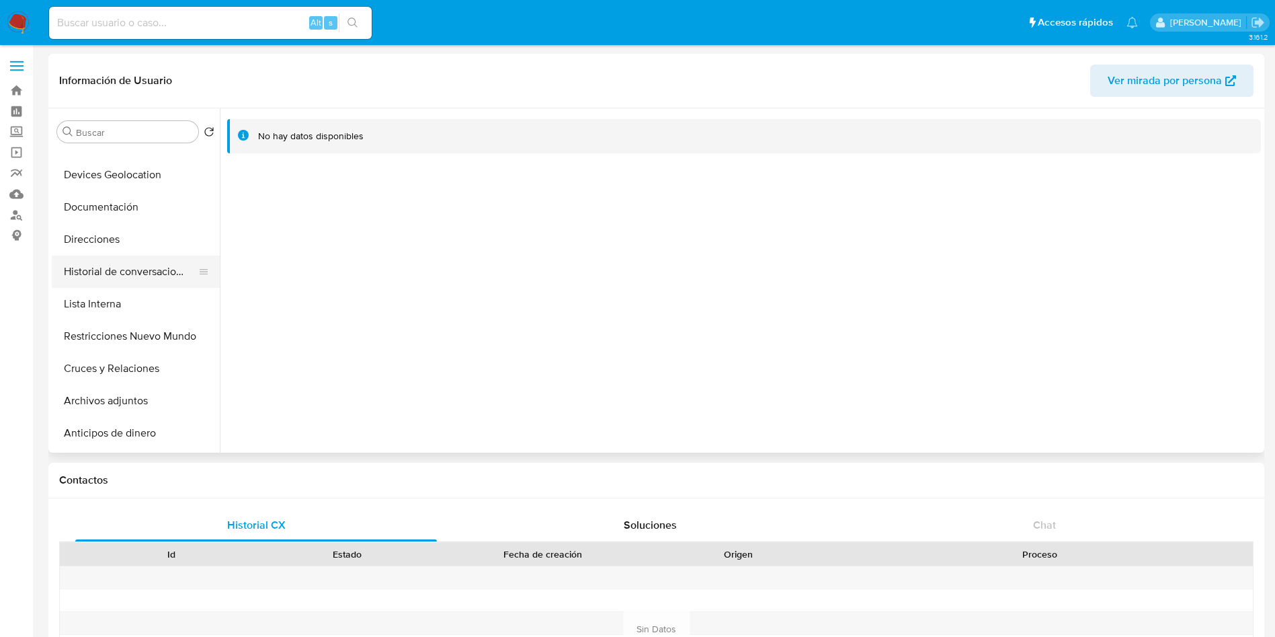
scroll to position [119, 0]
click at [135, 338] on button "Restricciones Nuevo Mundo" at bounding box center [130, 335] width 157 height 32
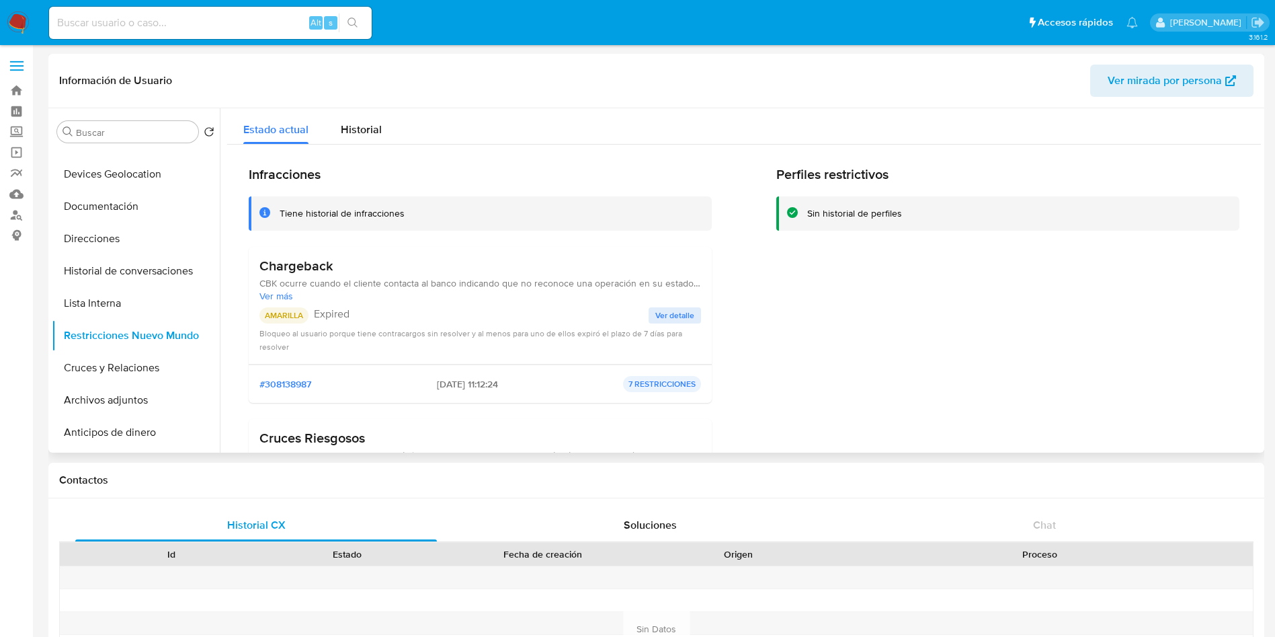
click at [670, 316] on span "Ver detalle" at bounding box center [674, 315] width 39 height 13
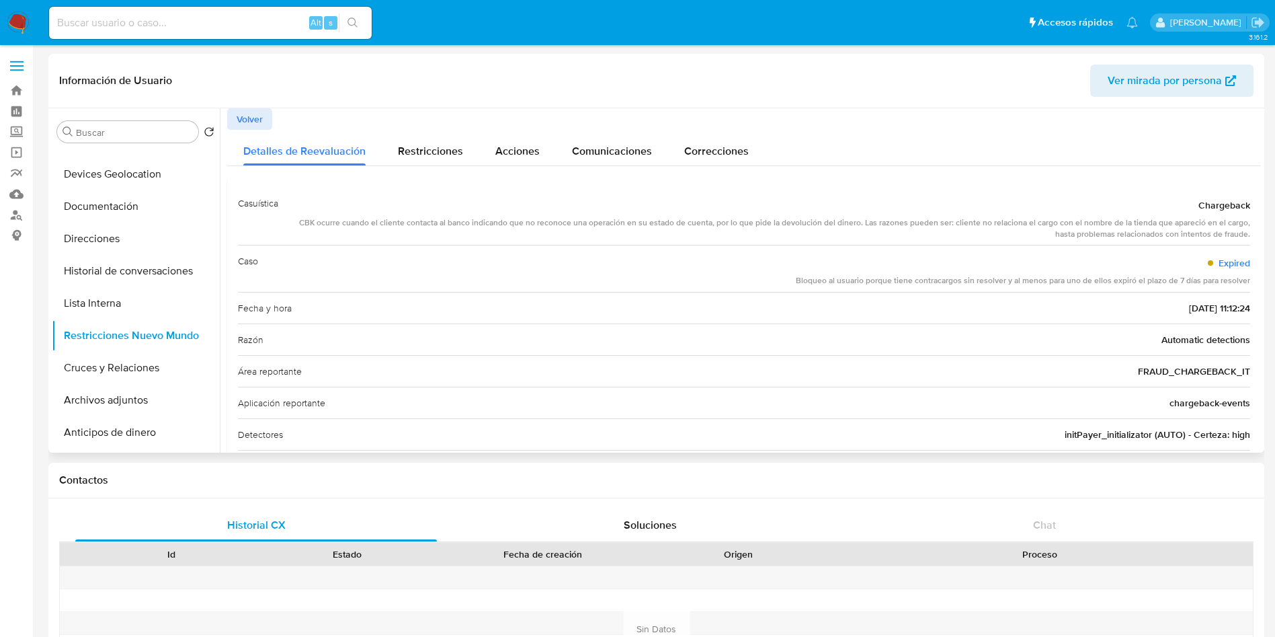
drag, startPoint x: 795, startPoint y: 280, endPoint x: 1002, endPoint y: 282, distance: 207.1
click at [1002, 282] on div "Bloqueo al usuario porque tiene contracargos sin resolver y al menos para uno d…" at bounding box center [1023, 280] width 454 height 11
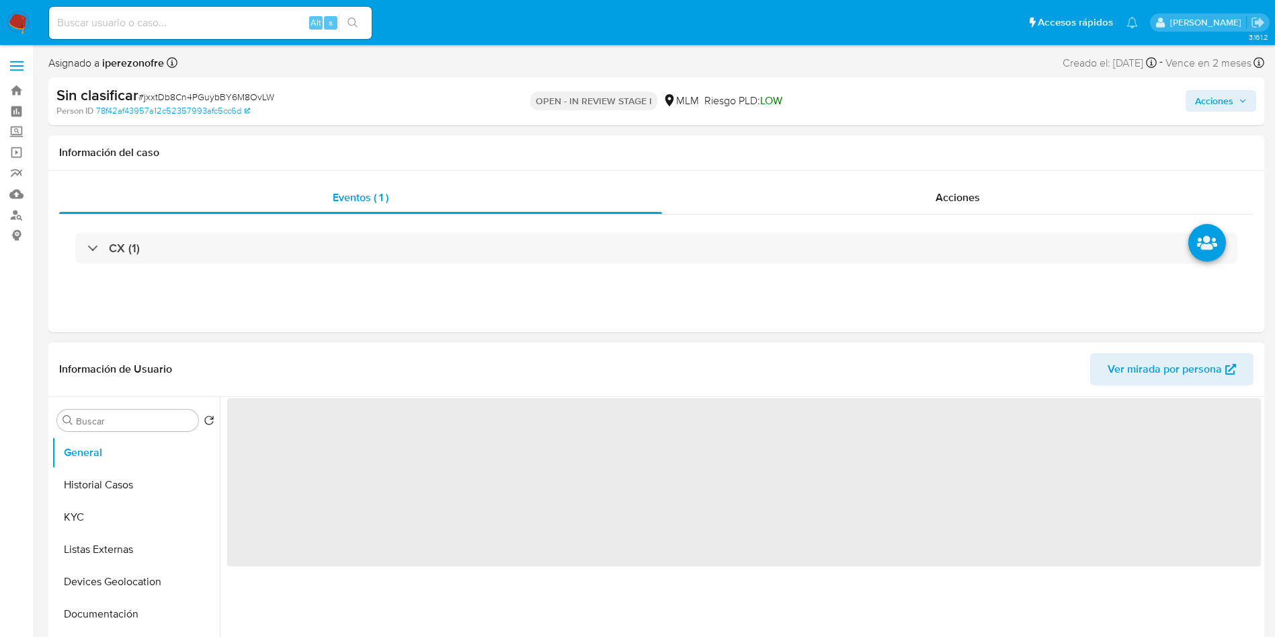
select select "10"
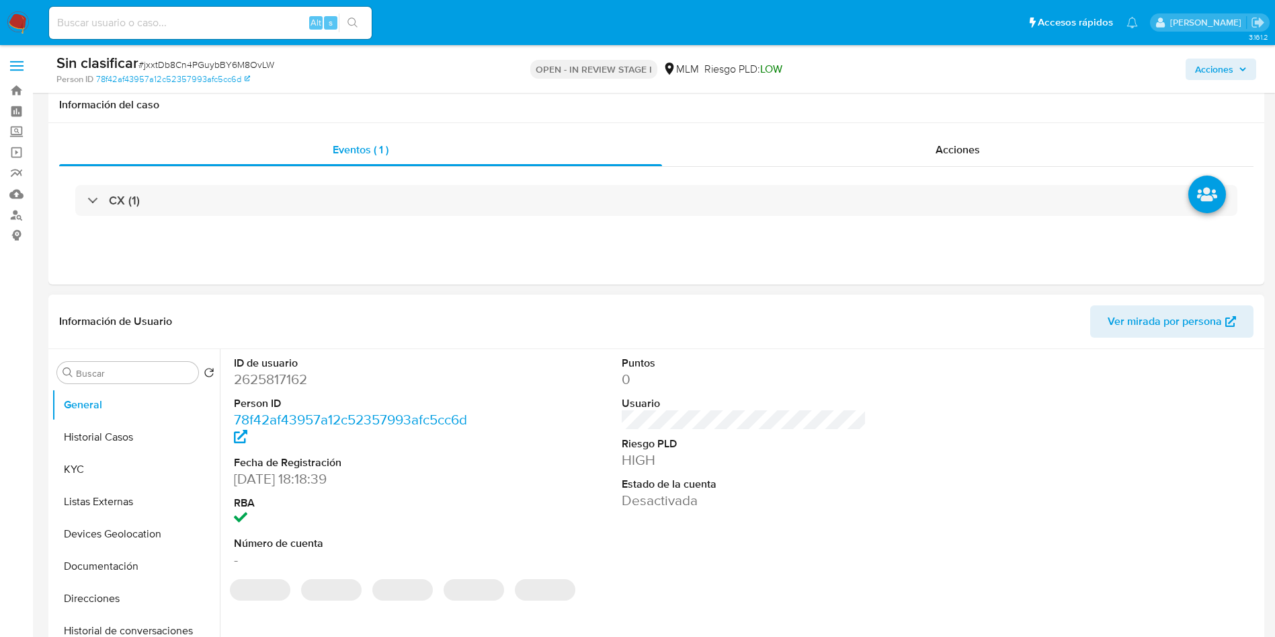
scroll to position [137, 0]
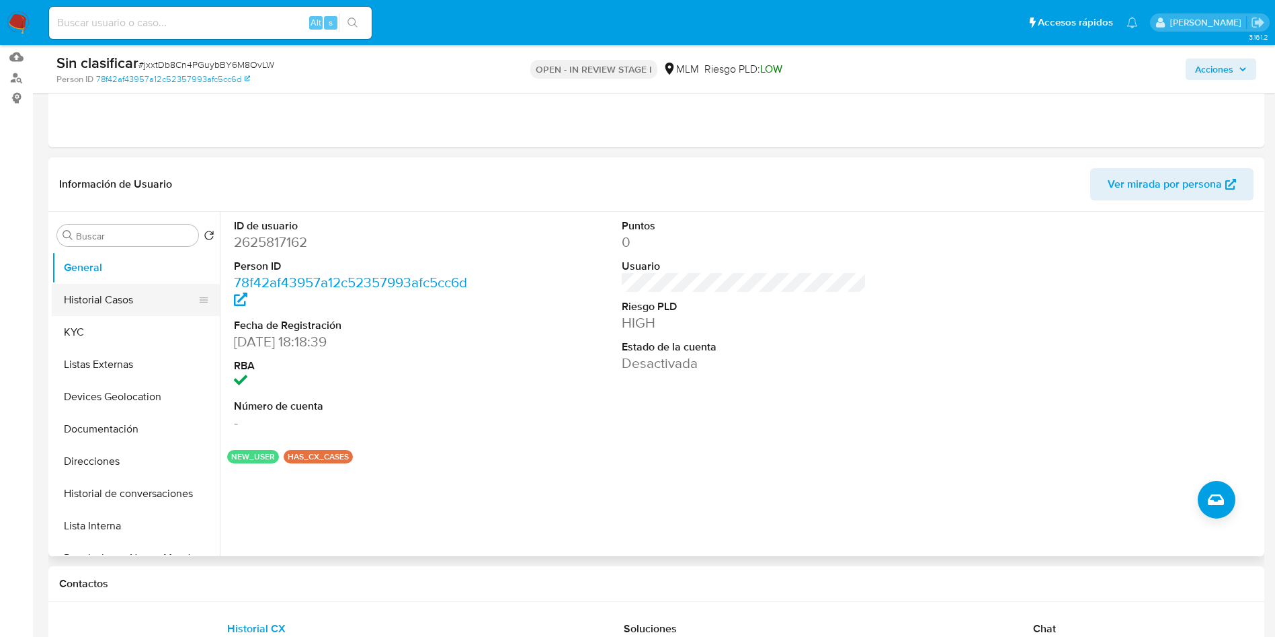
click at [134, 305] on button "Historial Casos" at bounding box center [130, 300] width 157 height 32
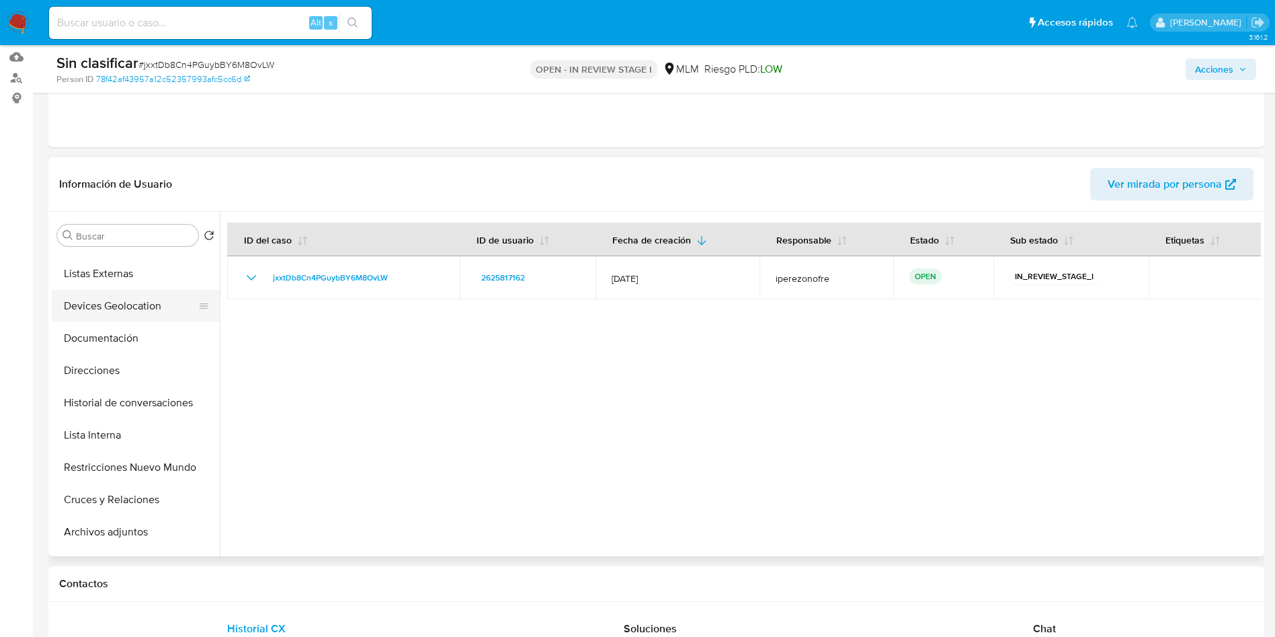
scroll to position [93, 0]
click at [145, 468] on button "Restricciones Nuevo Mundo" at bounding box center [130, 465] width 157 height 32
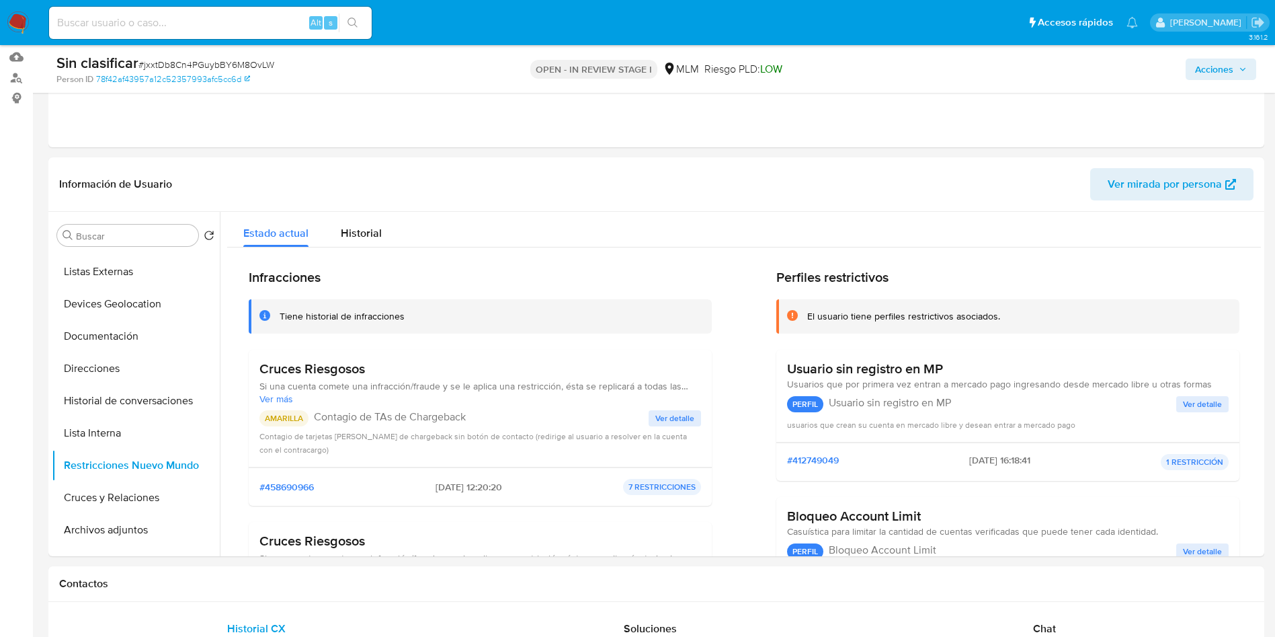
click at [684, 413] on span "Ver detalle" at bounding box center [674, 417] width 39 height 13
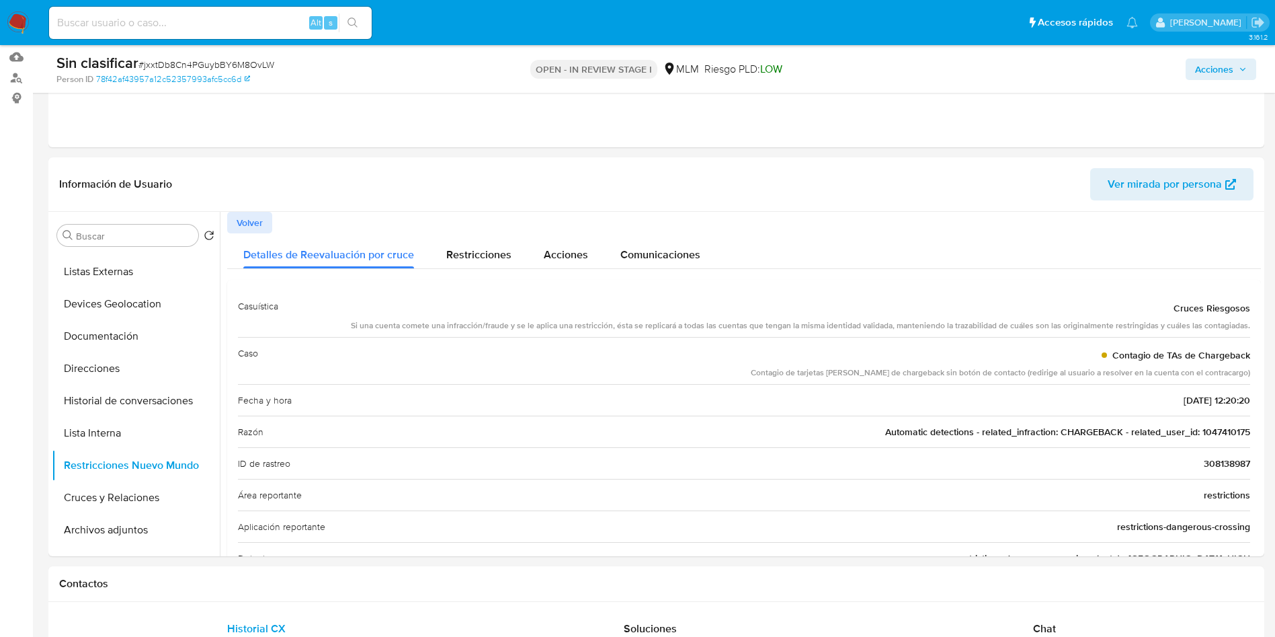
click at [1218, 436] on span "Automatic detections - related_infraction: CHARGEBACK - related_user_id: 104741…" at bounding box center [1067, 431] width 365 height 13
click at [1222, 72] on span "Acciones" at bounding box center [1214, 69] width 38 height 22
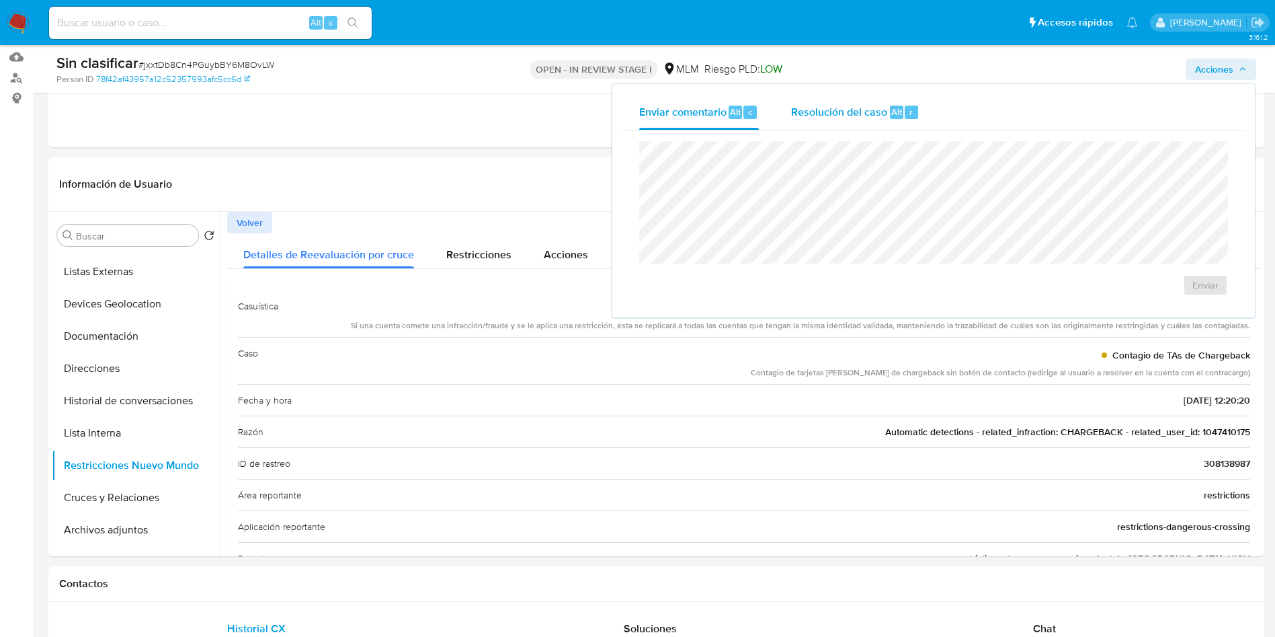
click at [828, 101] on div "Resolución del caso Alt r" at bounding box center [855, 112] width 128 height 35
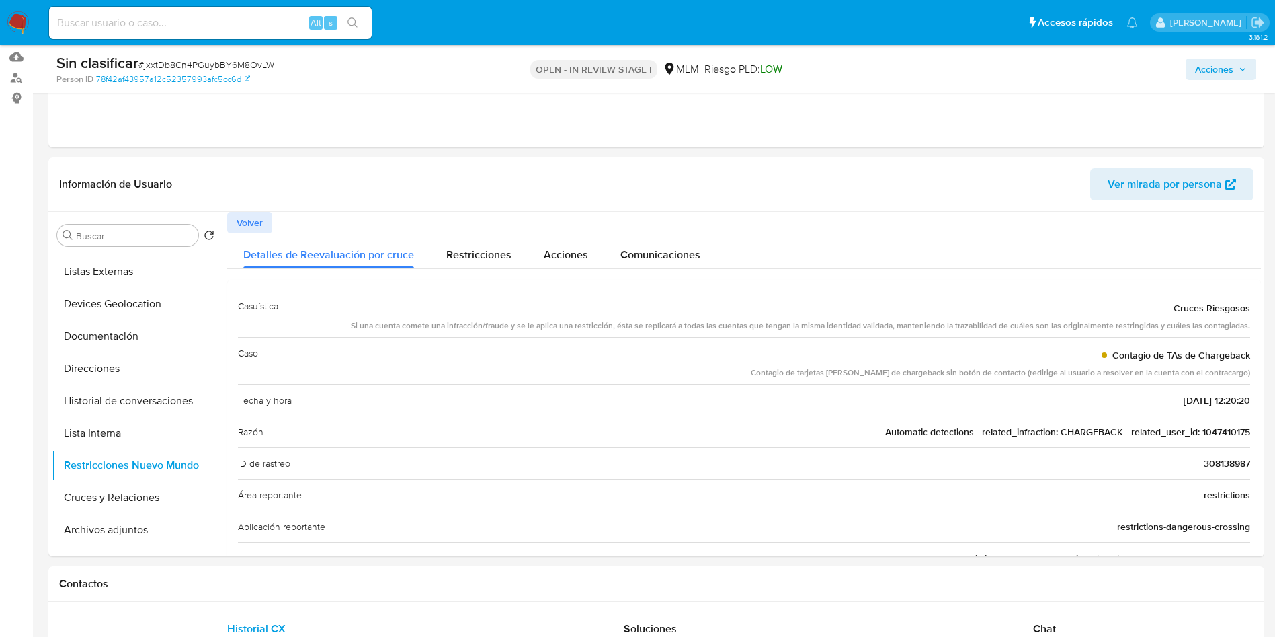
click at [1229, 78] on span "Acciones" at bounding box center [1214, 69] width 38 height 22
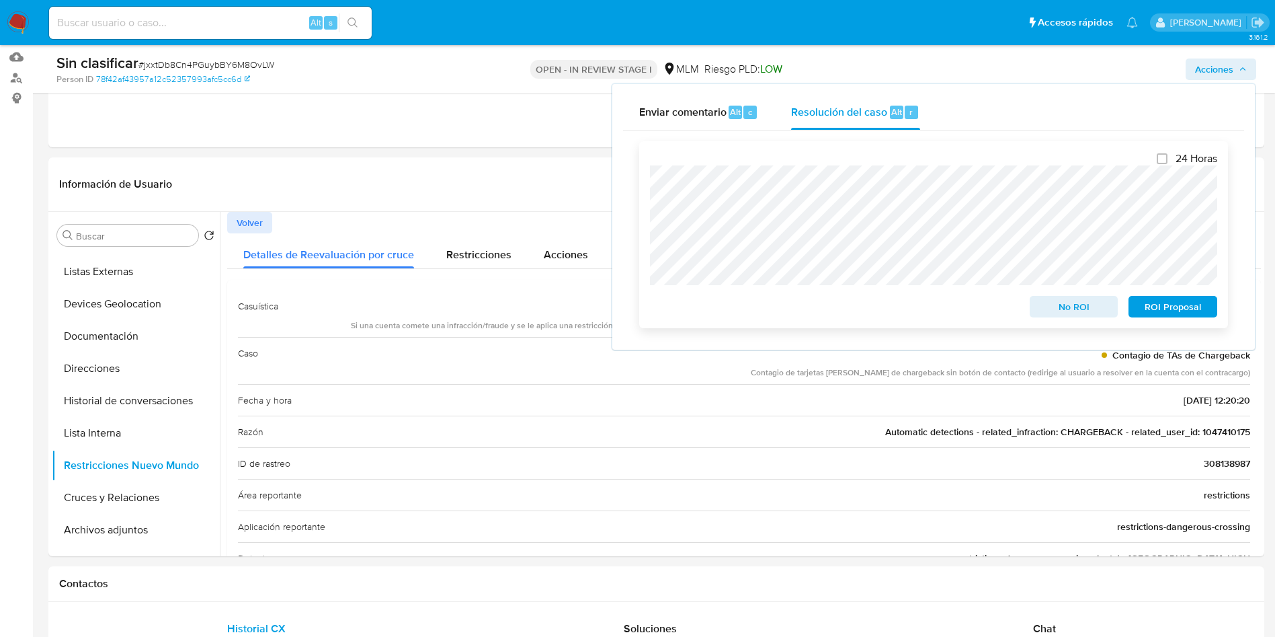
click at [1080, 310] on span "No ROI" at bounding box center [1074, 306] width 70 height 19
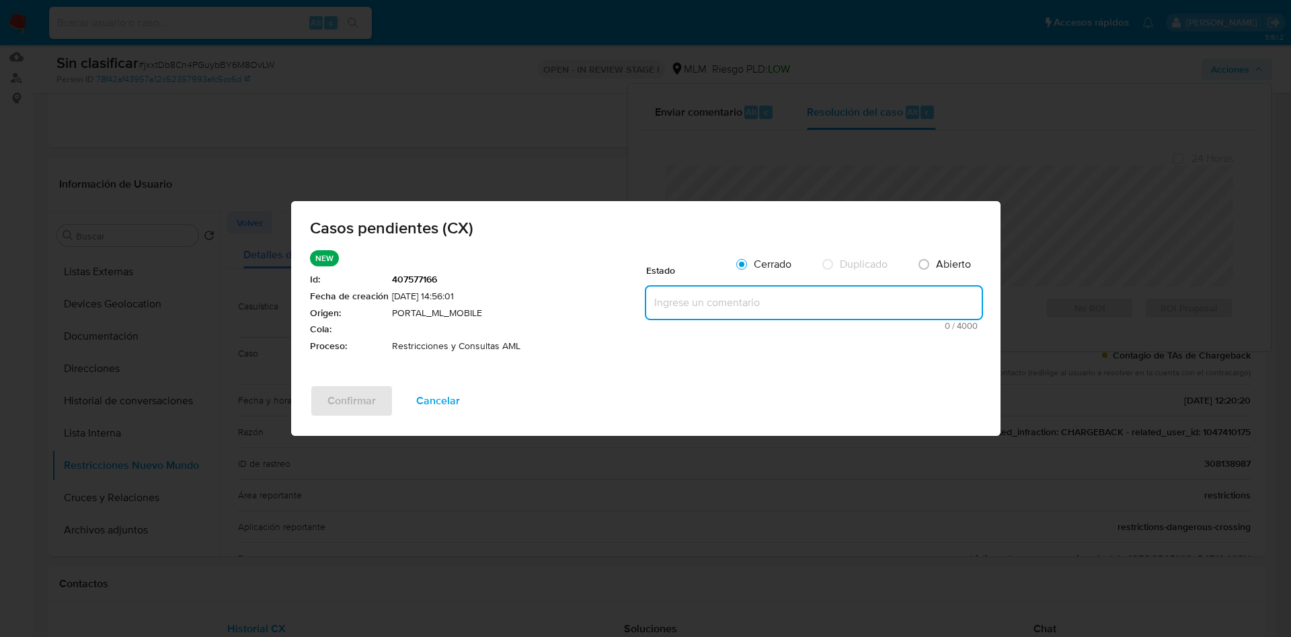
click at [823, 289] on textarea at bounding box center [813, 302] width 335 height 32
paste textarea "se valida caso CX con bloqueo al usuario porque tiene contracargos sin resolver…"
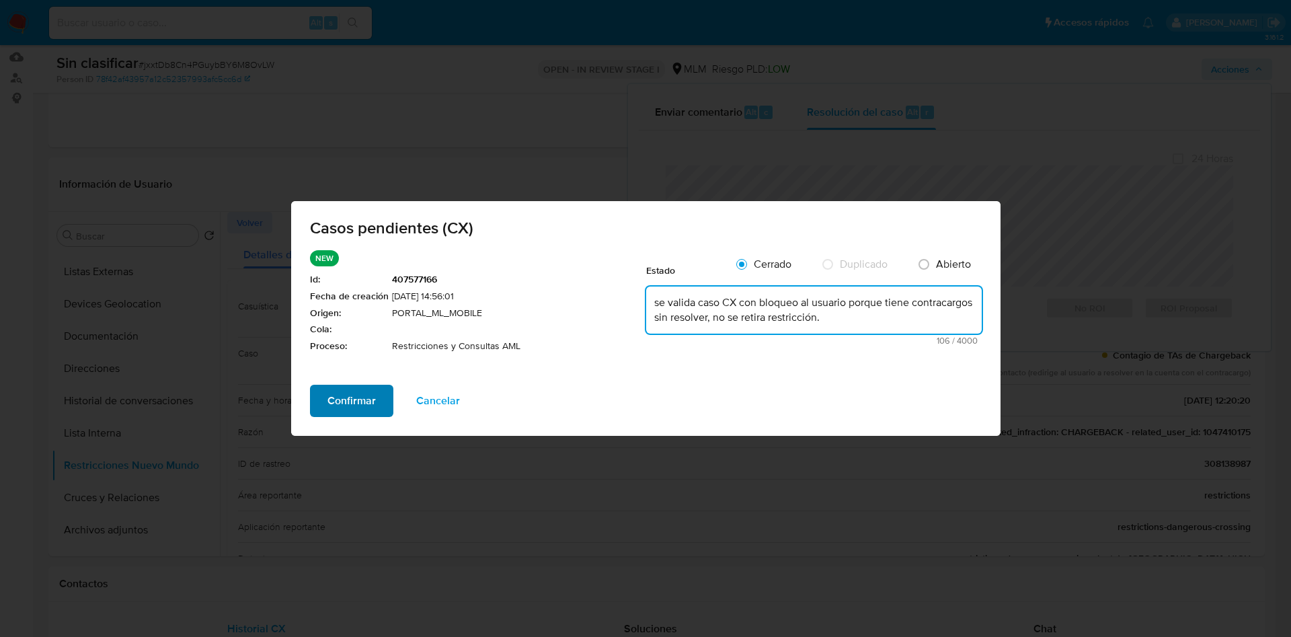
type textarea "se valida caso CX con bloqueo al usuario porque tiene contracargos sin resolver…"
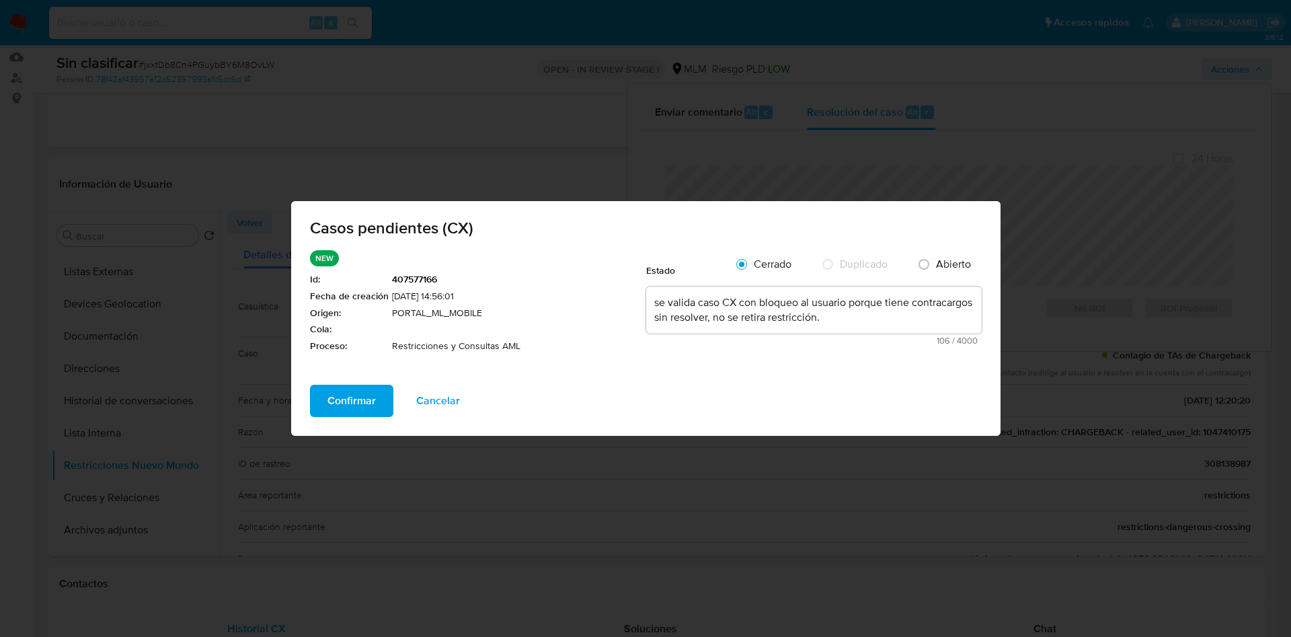
click at [356, 398] on span "Confirmar" at bounding box center [351, 401] width 48 height 30
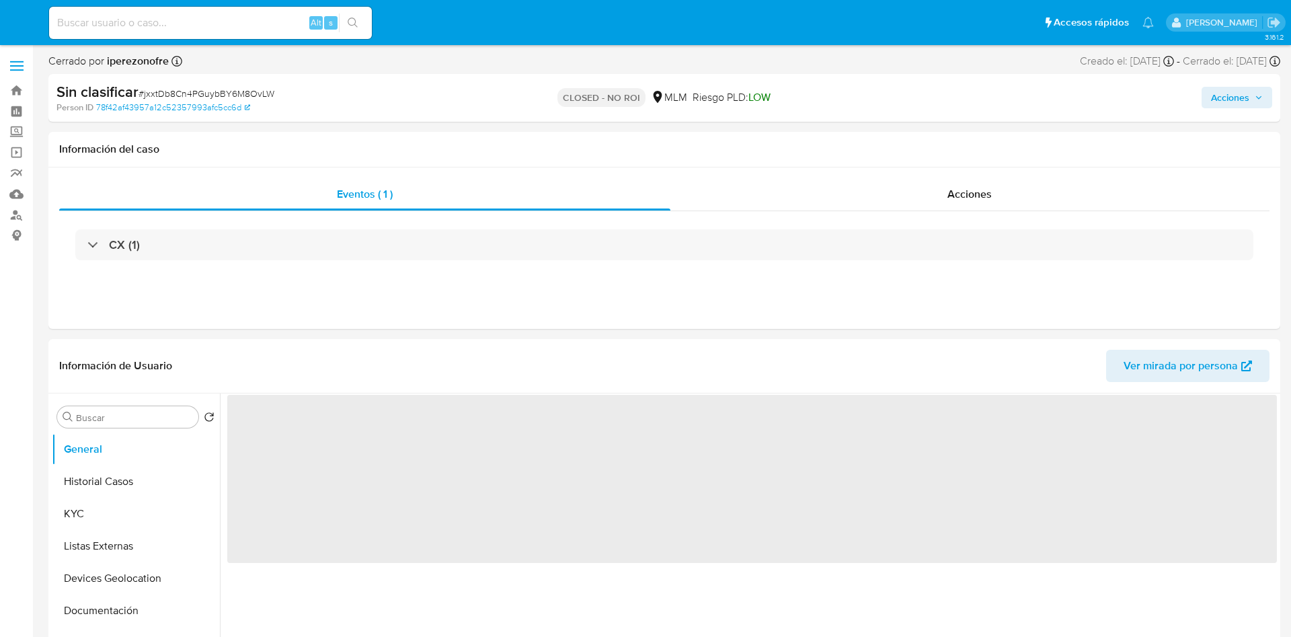
select select "10"
